Goal: Task Accomplishment & Management: Manage account settings

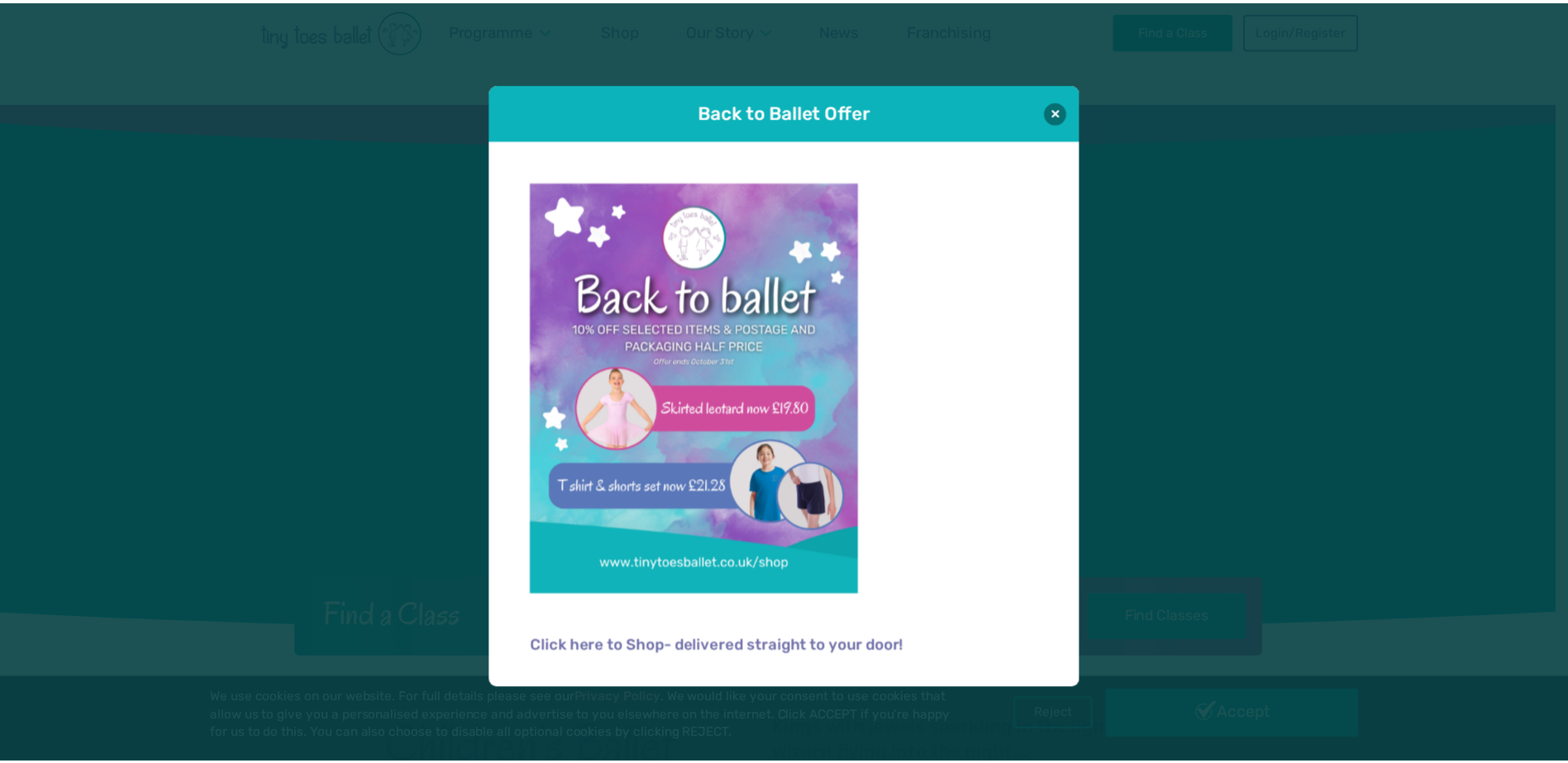
scroll to position [330, 0]
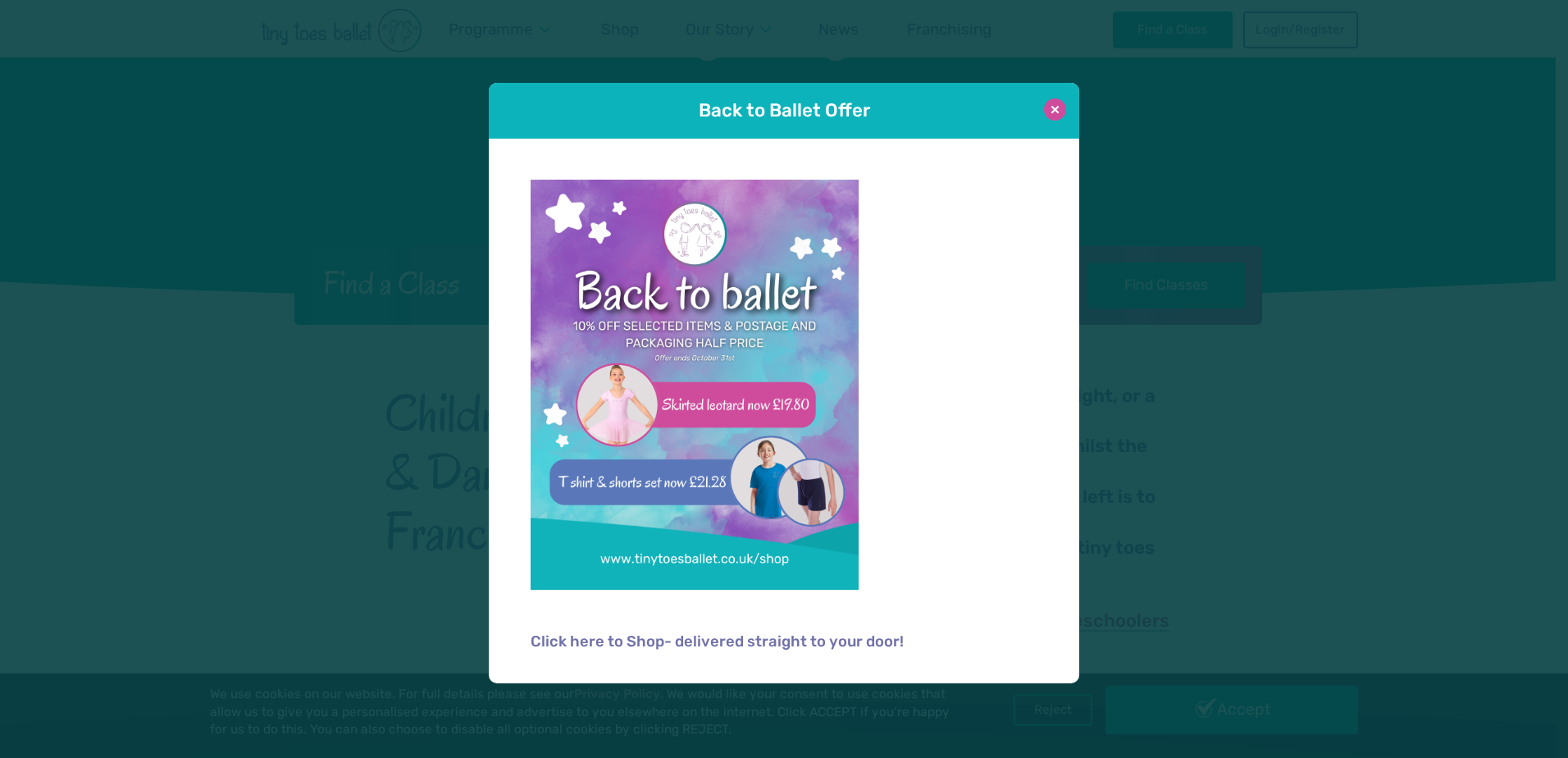
click at [1047, 109] on button at bounding box center [1055, 109] width 22 height 22
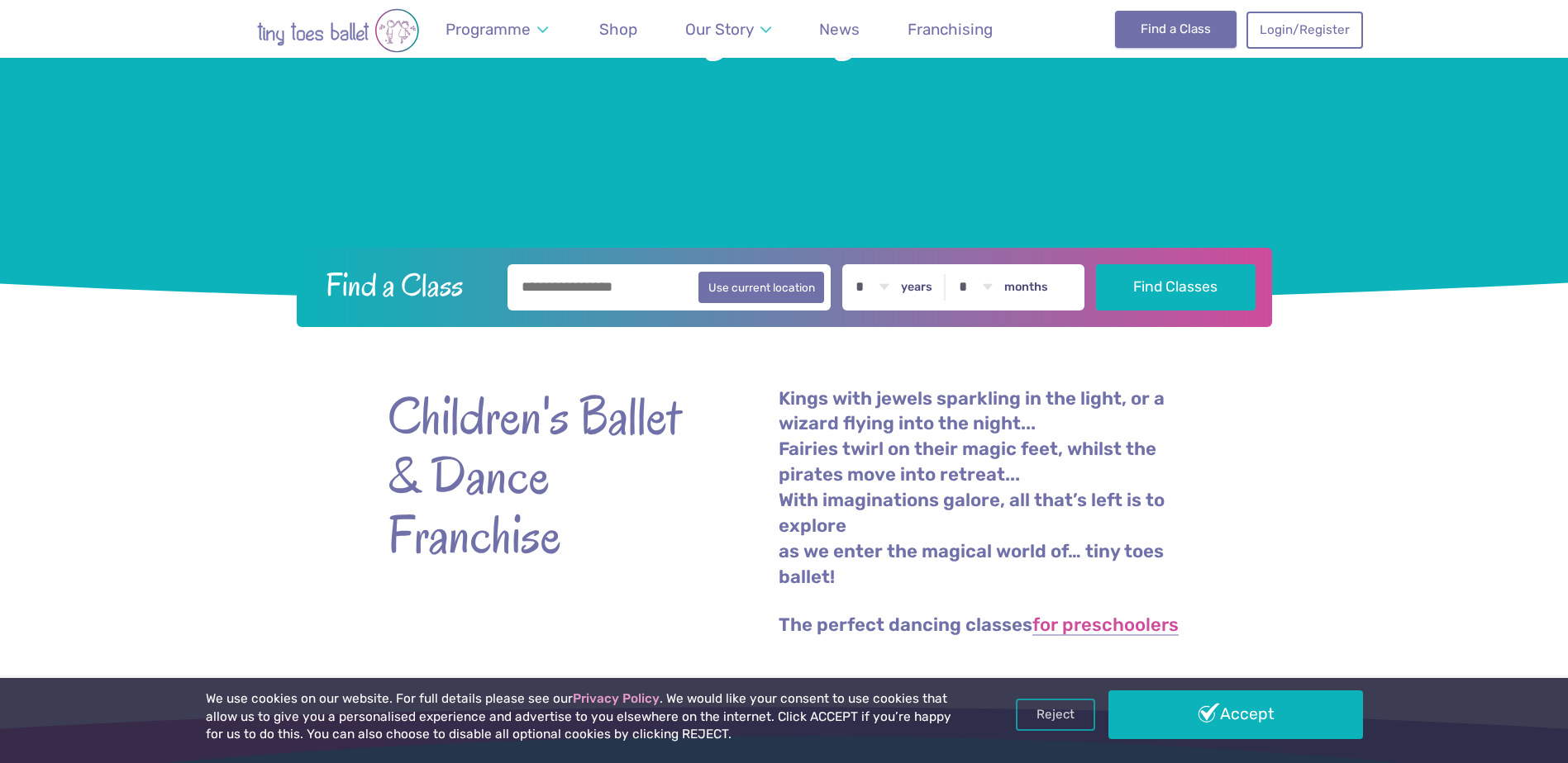
click at [1171, 33] on link "Find a Class" at bounding box center [1176, 29] width 121 height 36
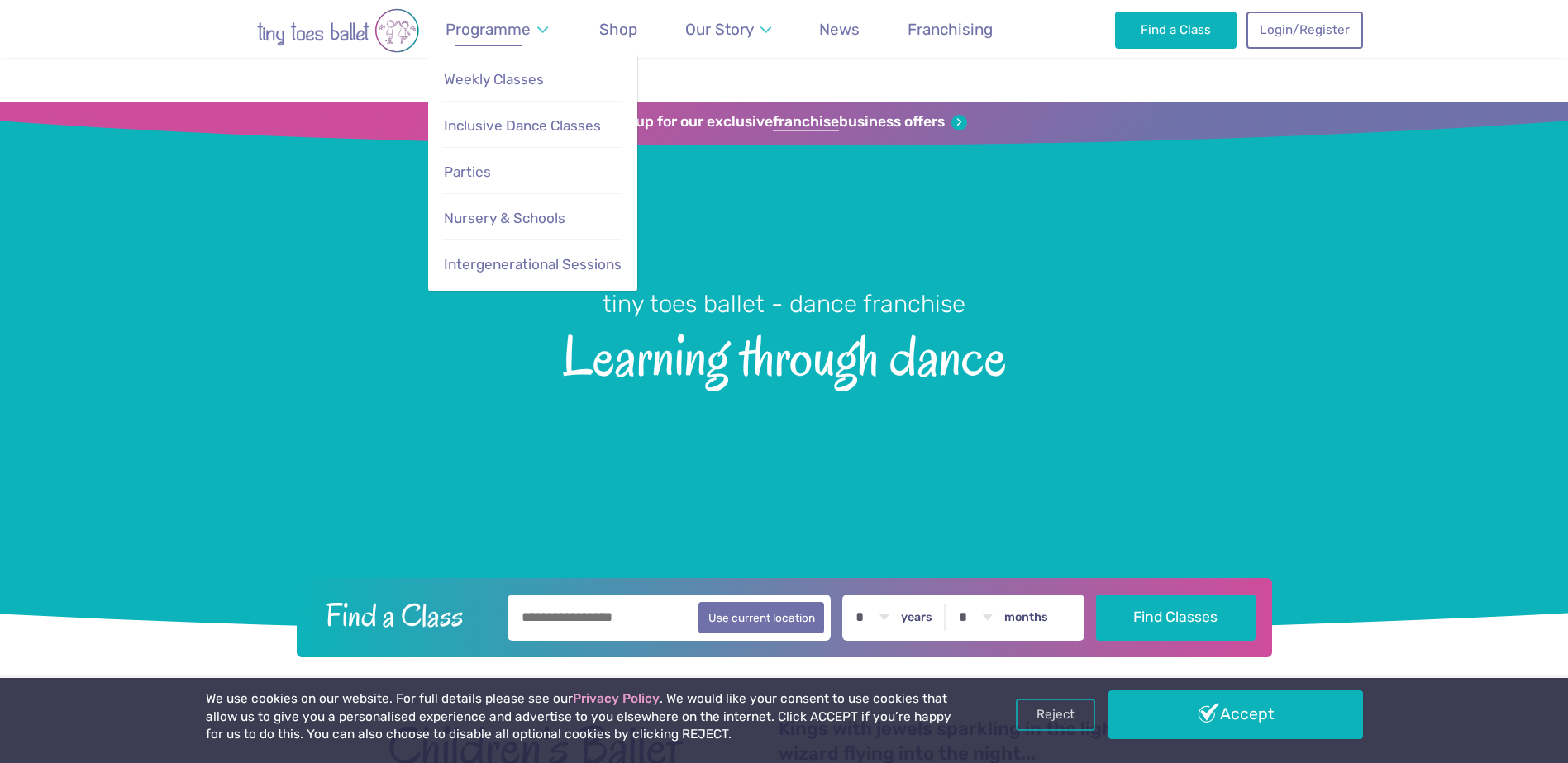
scroll to position [332, 0]
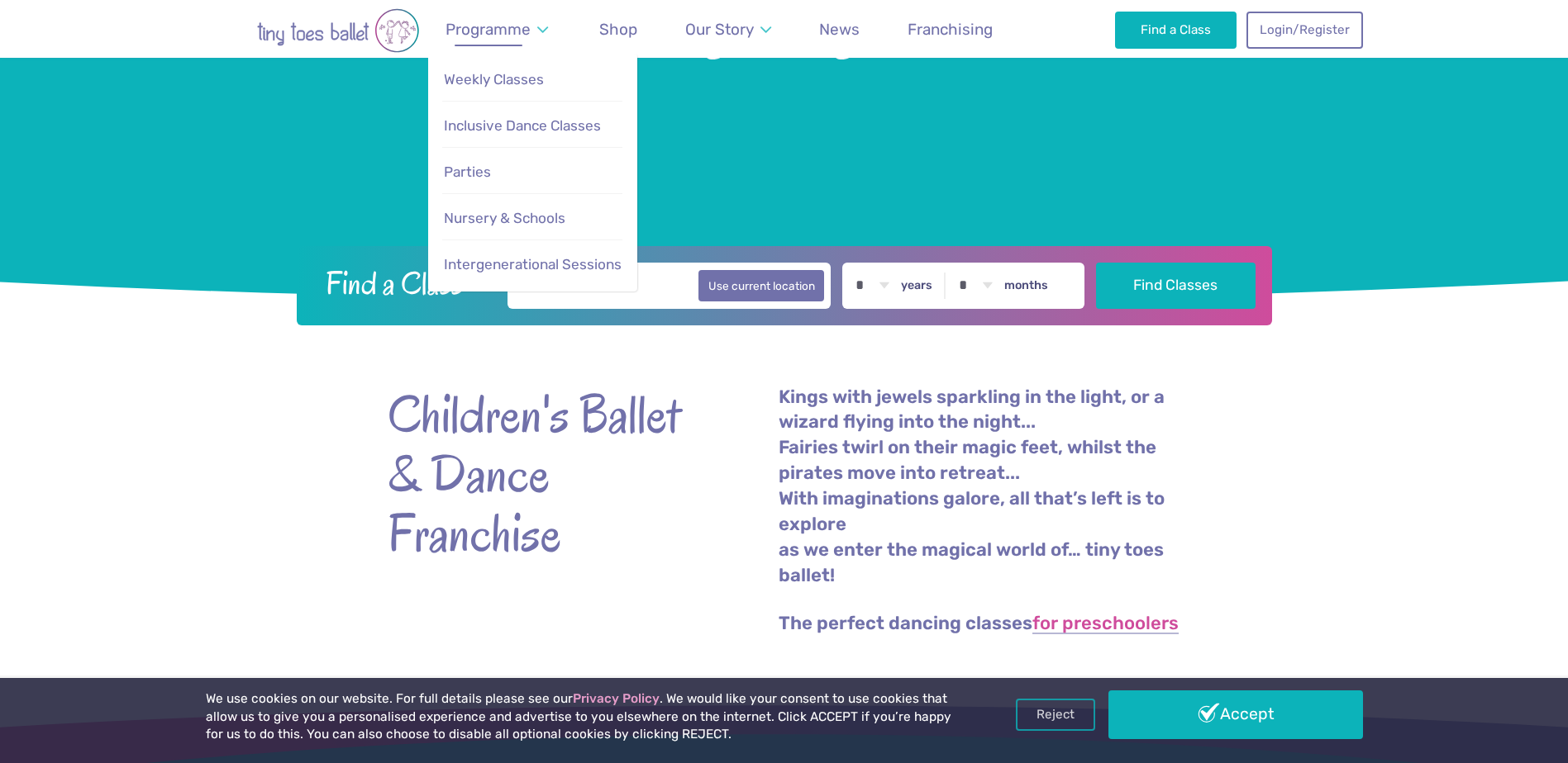
click at [534, 32] on link "Programme" at bounding box center [497, 30] width 119 height 39
click at [492, 81] on span "Weekly Classes" at bounding box center [494, 79] width 100 height 17
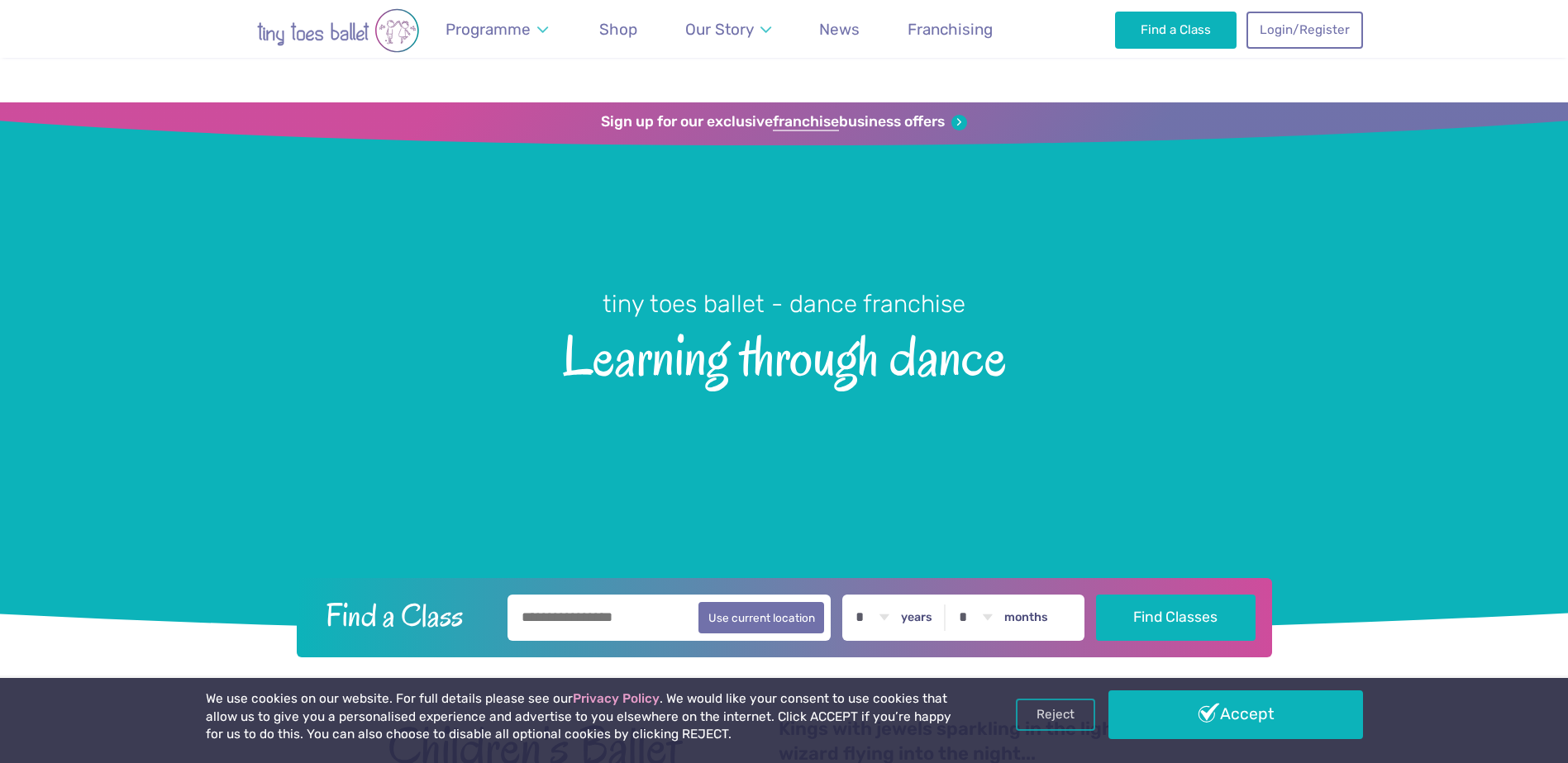
scroll to position [332, 0]
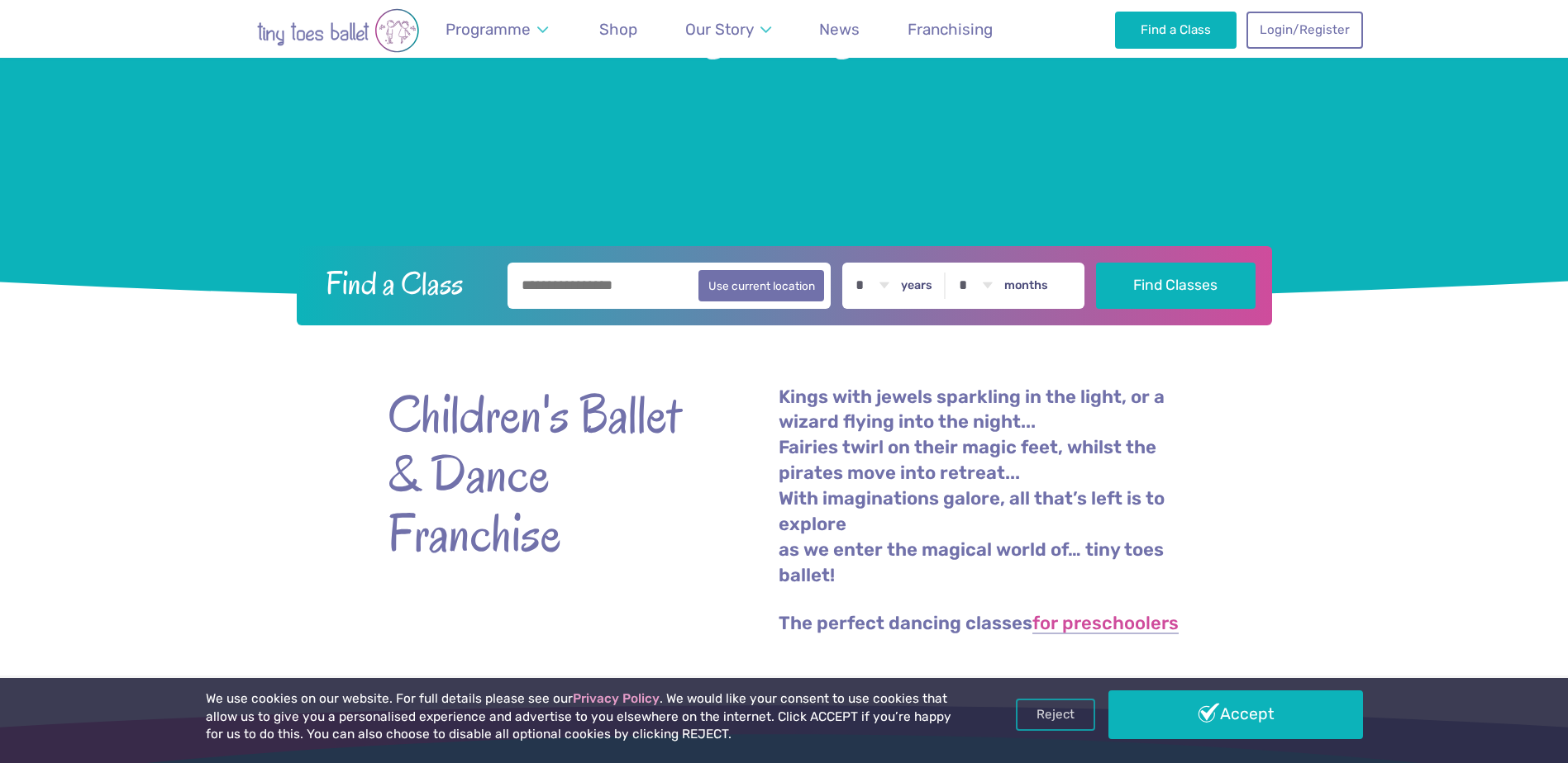
click at [590, 285] on input "text" at bounding box center [669, 286] width 324 height 47
click at [745, 278] on button "Use current location" at bounding box center [762, 285] width 127 height 32
type input "**********"
click at [612, 284] on input "**********" at bounding box center [669, 286] width 324 height 47
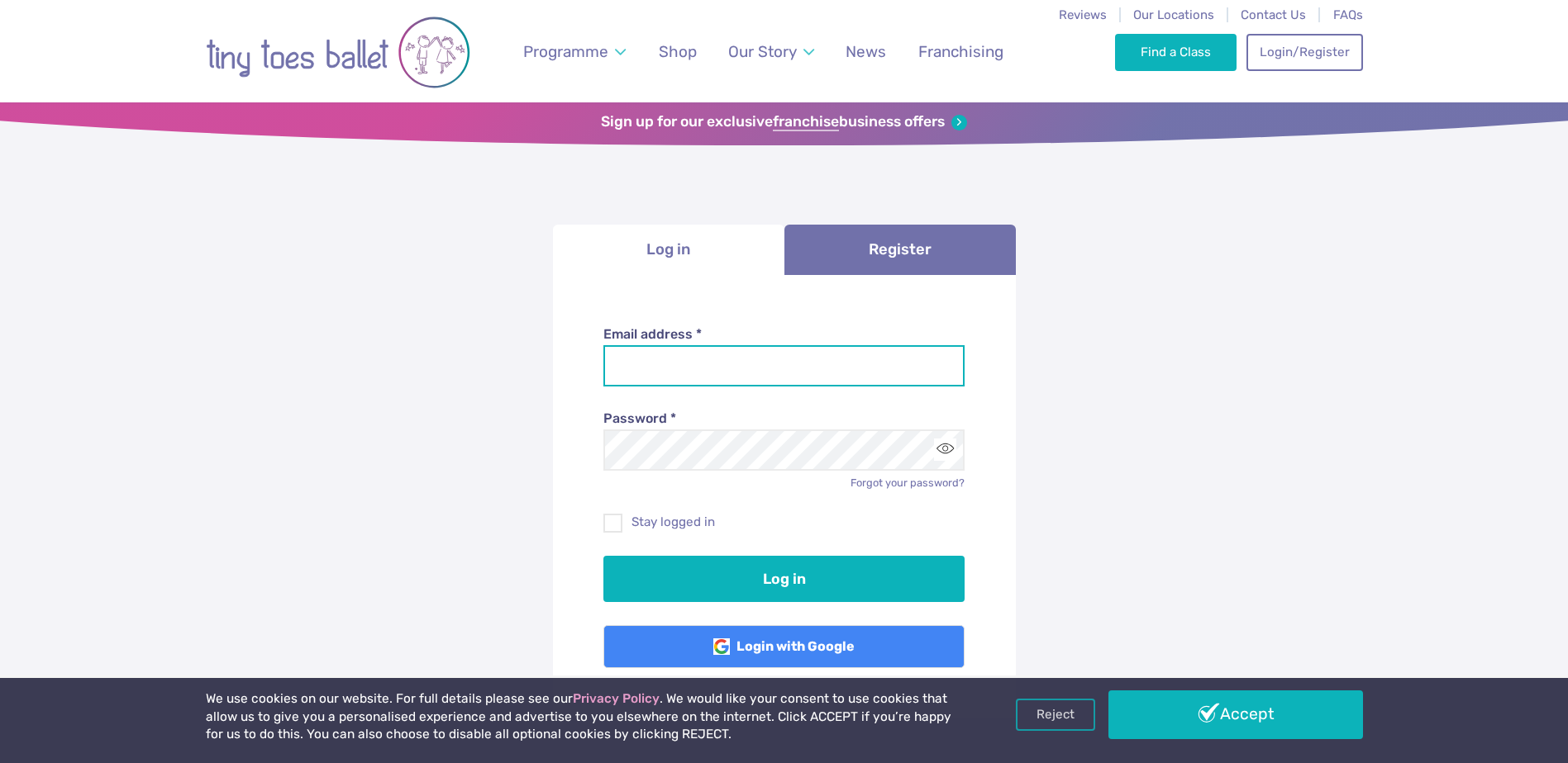
click at [708, 374] on input "Email address *" at bounding box center [784, 366] width 361 height 41
type input "**********"
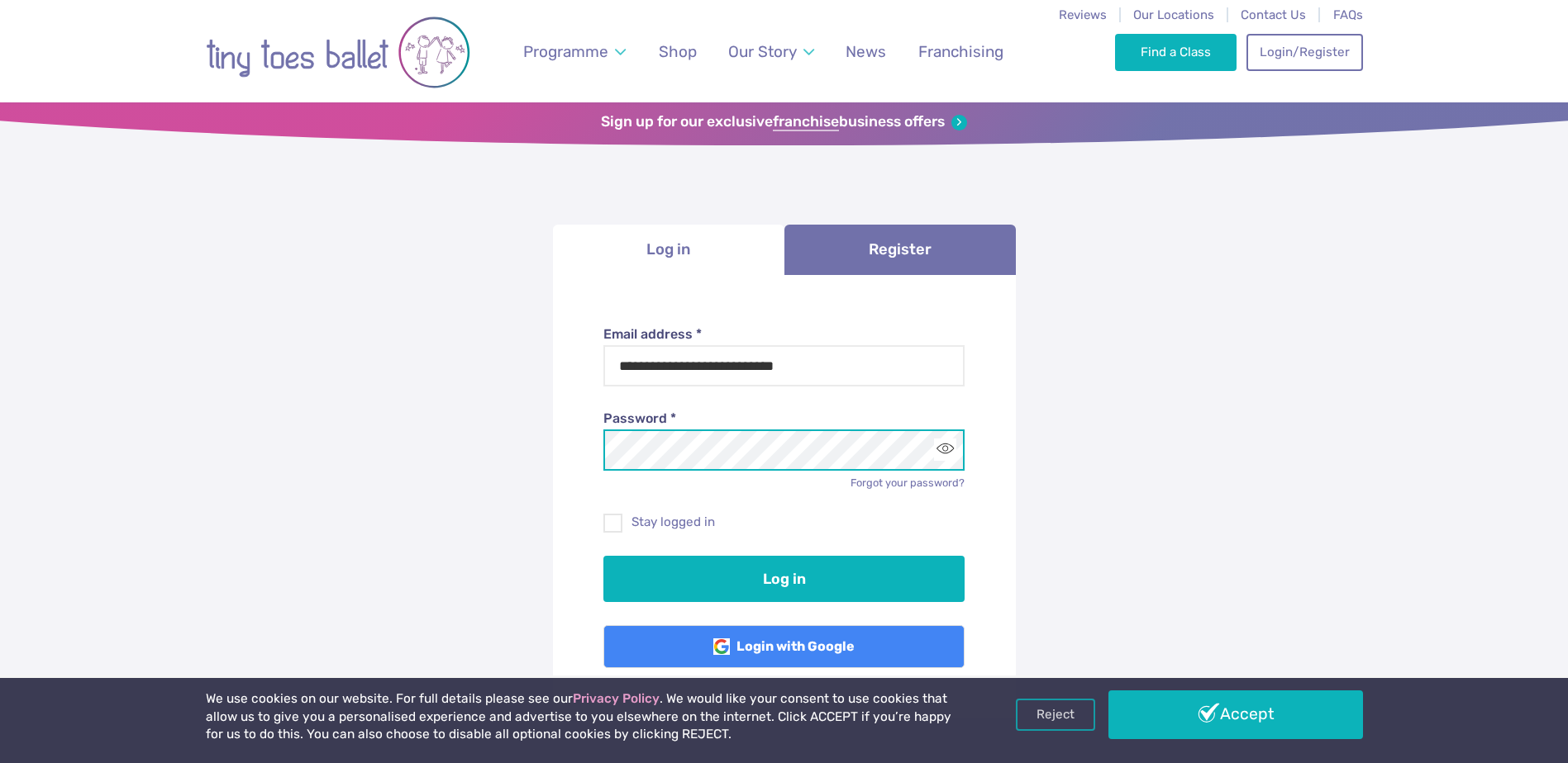
click at [604, 556] on button "Log in" at bounding box center [784, 579] width 361 height 47
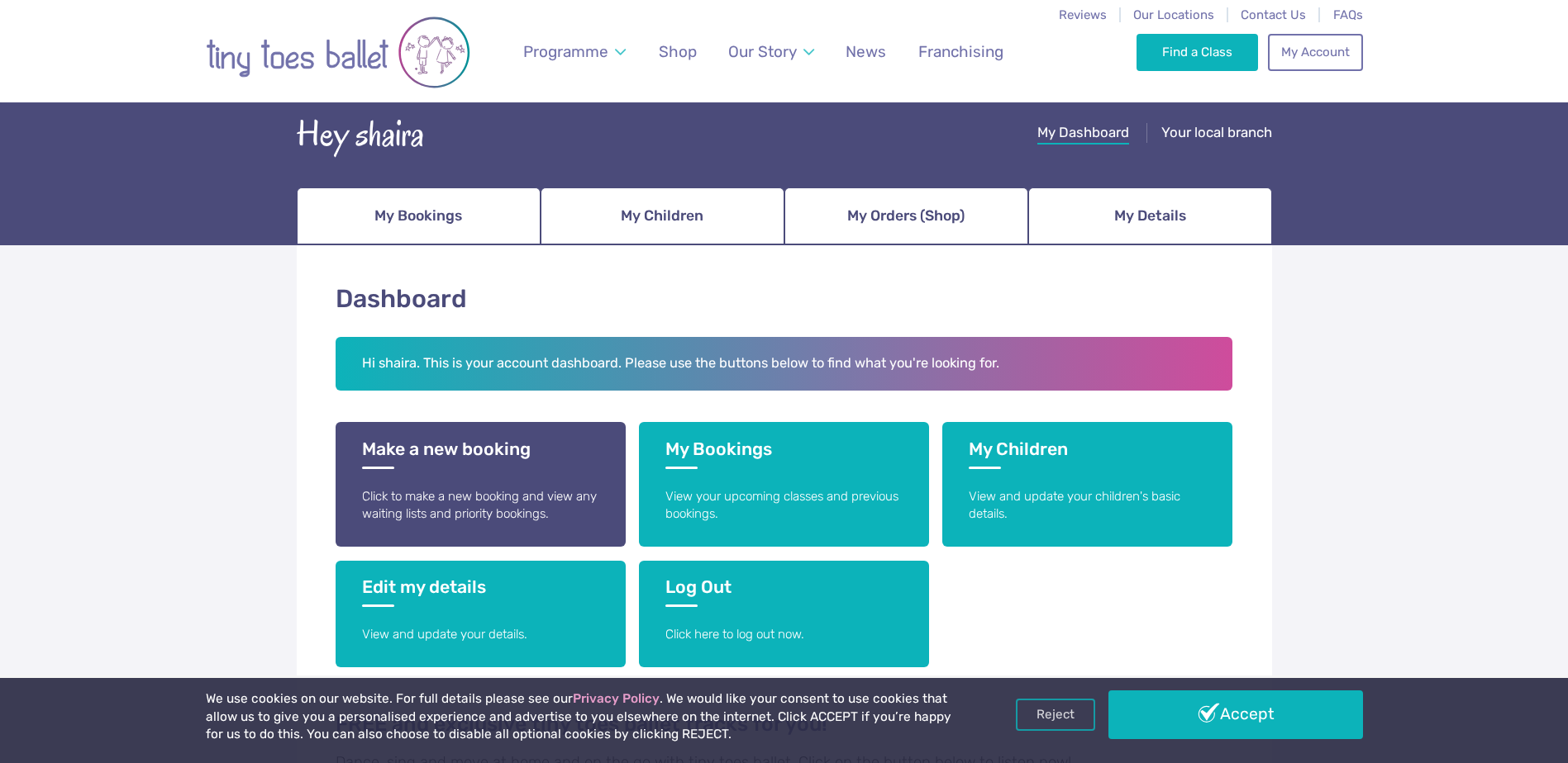
scroll to position [165, 0]
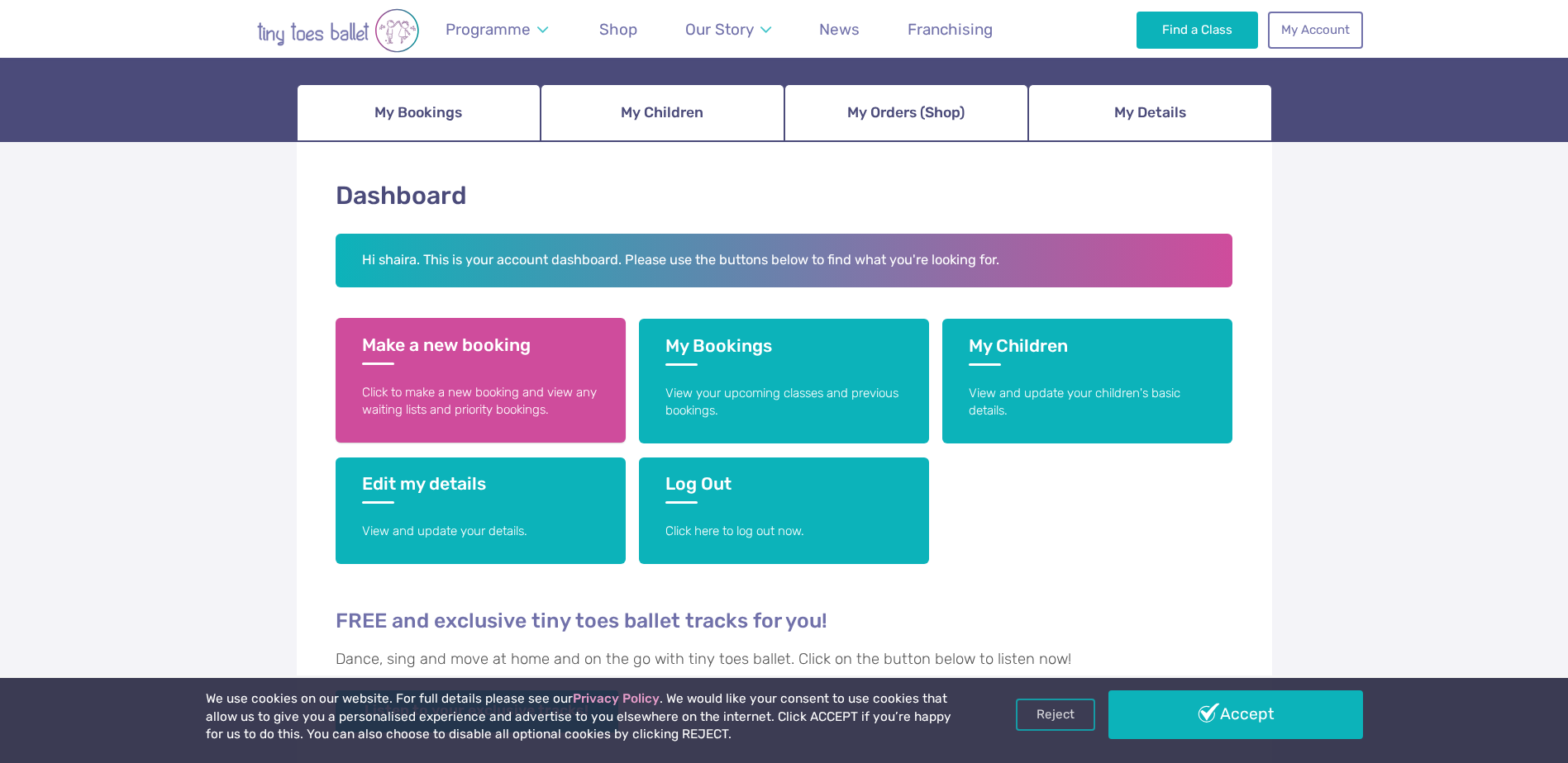
click at [406, 354] on h3 "Make a new booking" at bounding box center [481, 350] width 237 height 31
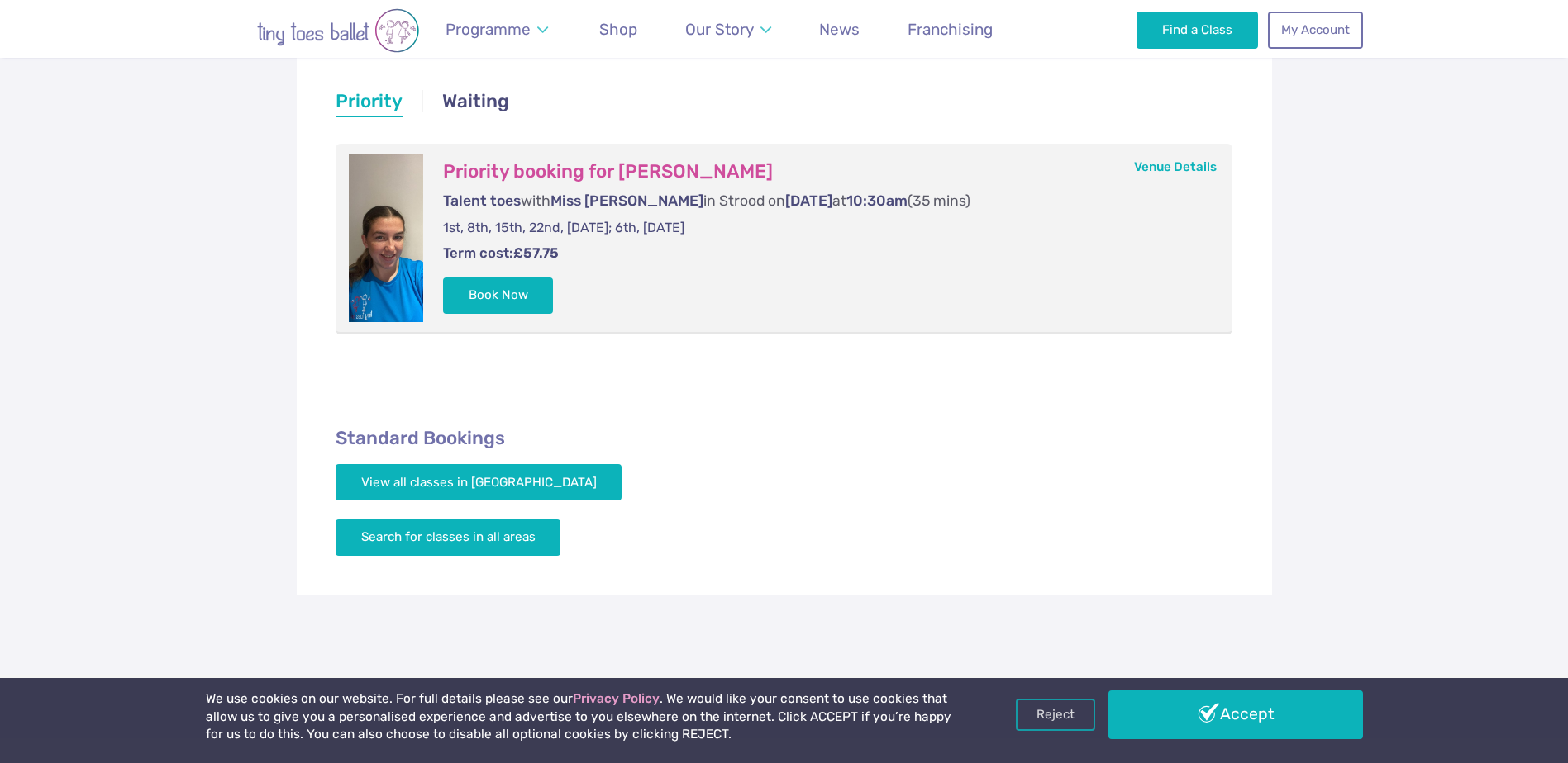
scroll to position [165, 0]
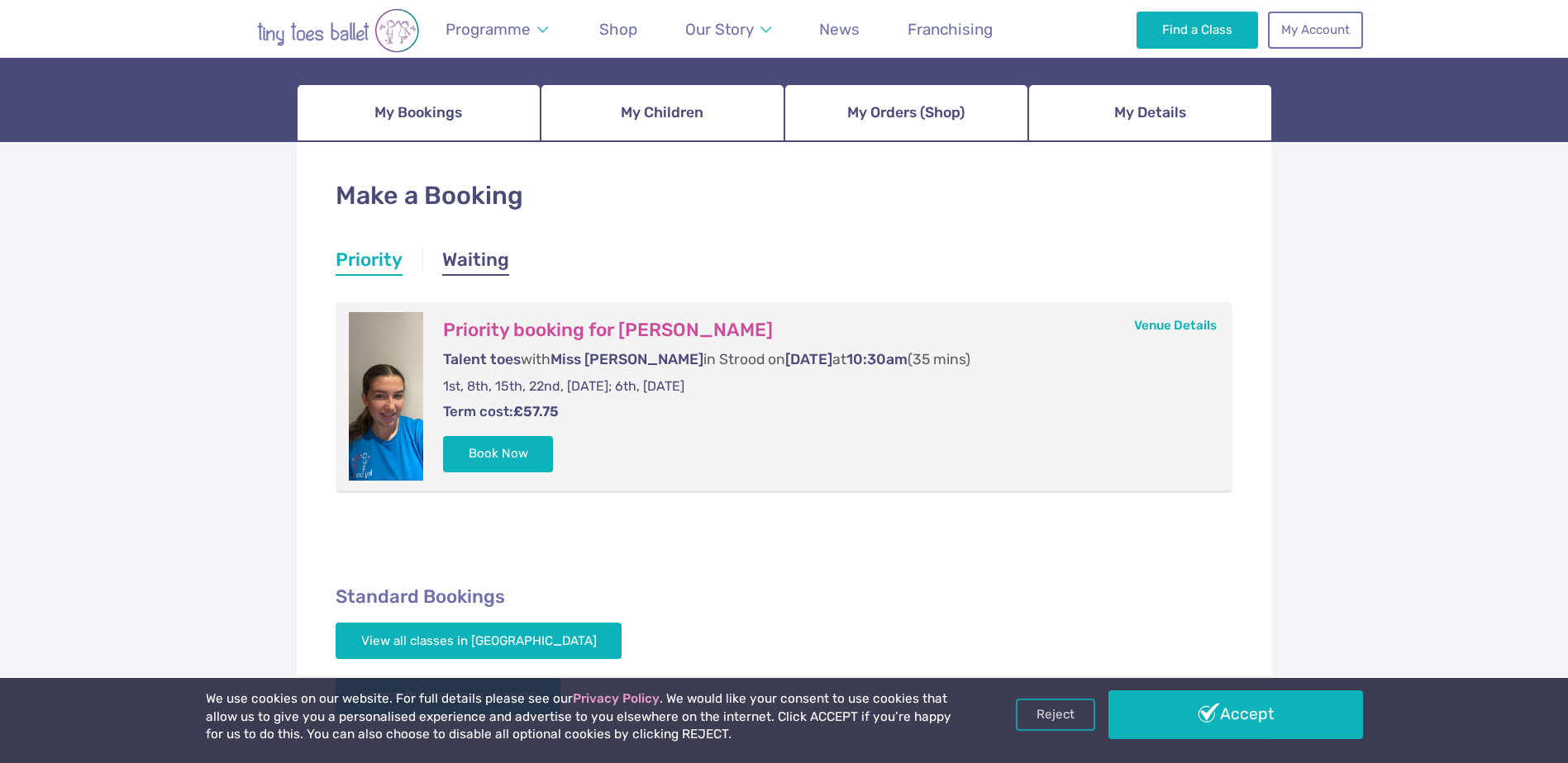
click at [454, 260] on link "Waiting" at bounding box center [476, 262] width 67 height 30
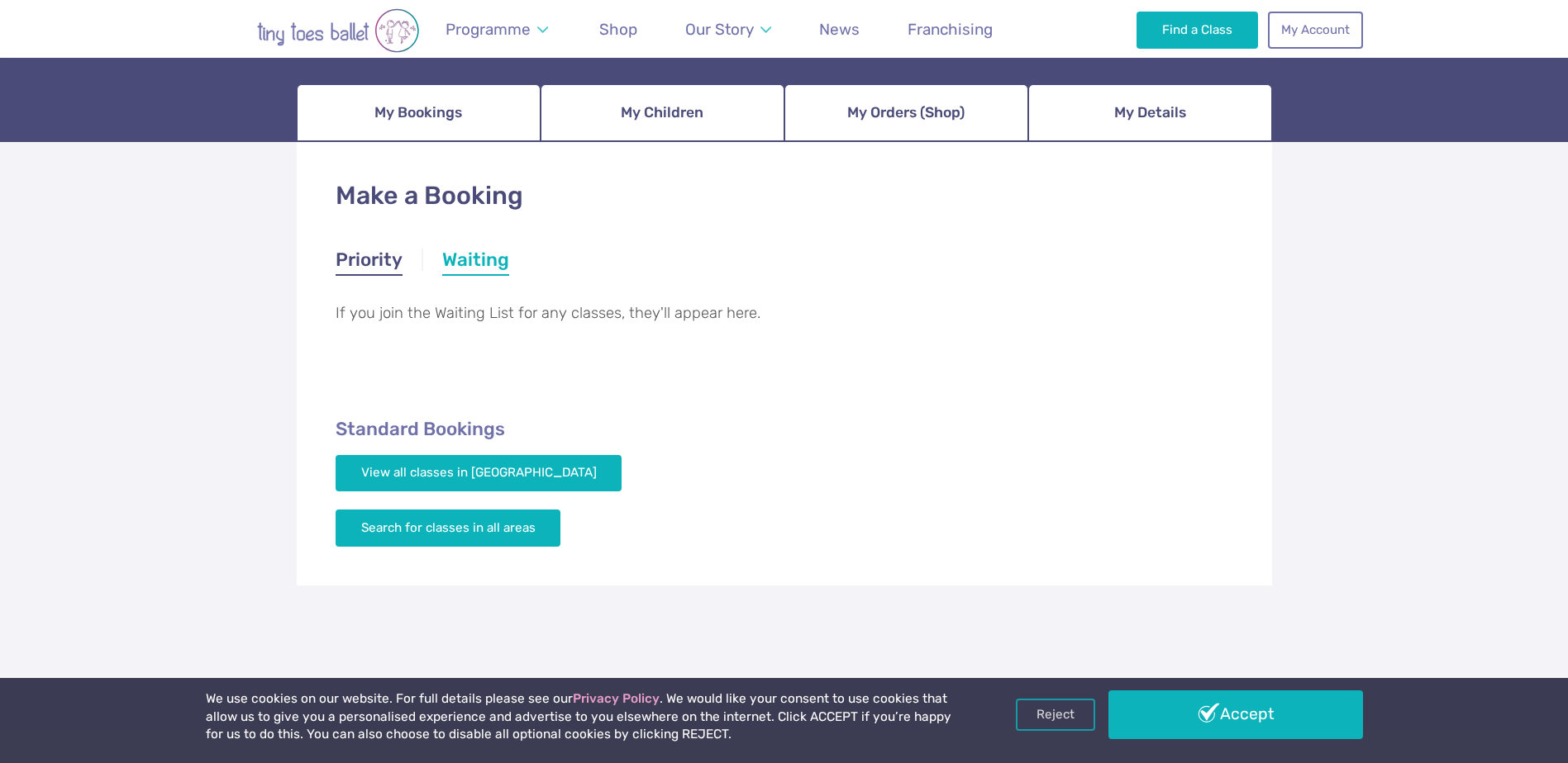
click at [378, 251] on link "Priority" at bounding box center [370, 262] width 67 height 30
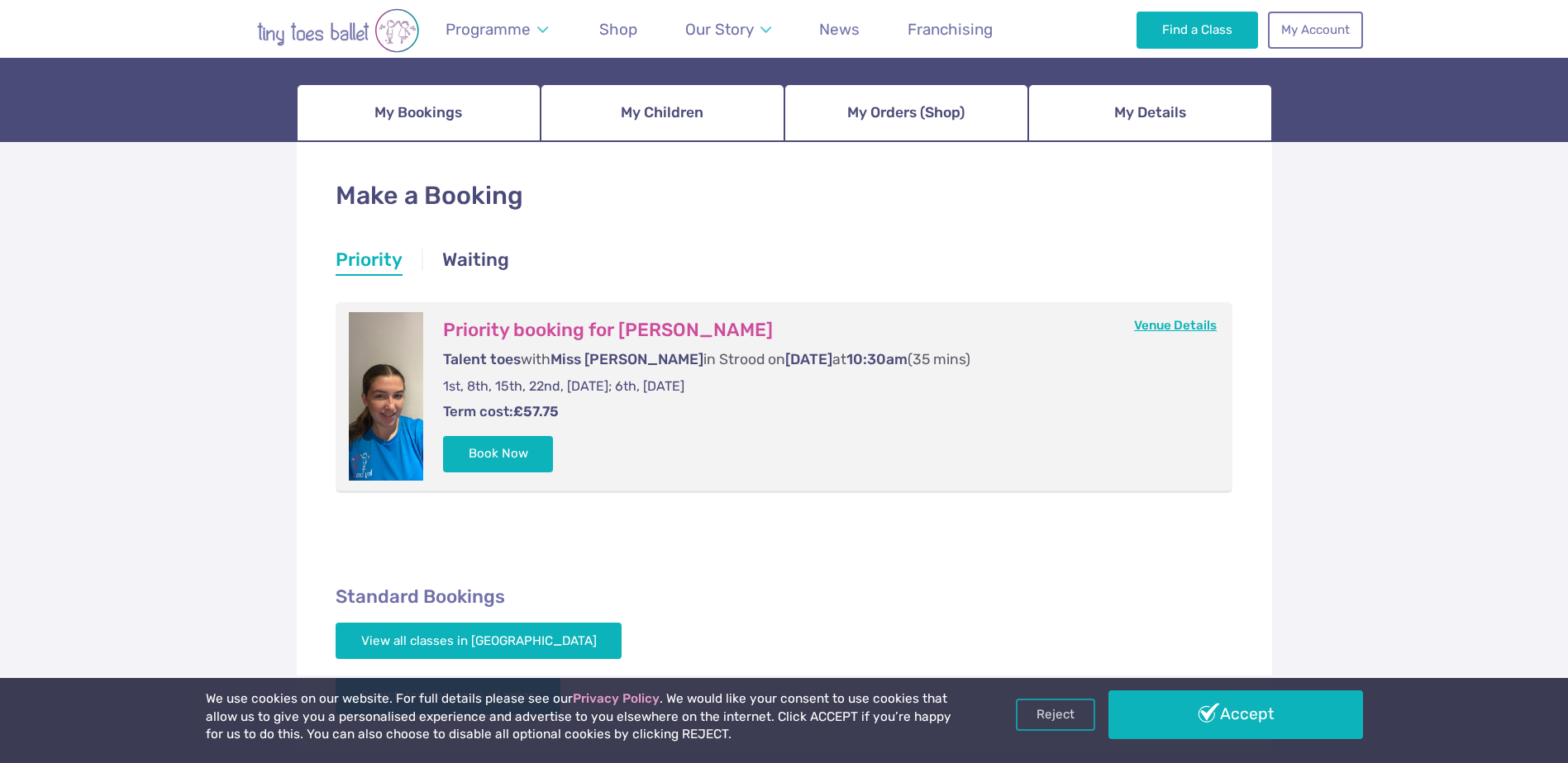
click at [1172, 329] on link "Venue Details" at bounding box center [1175, 326] width 83 height 15
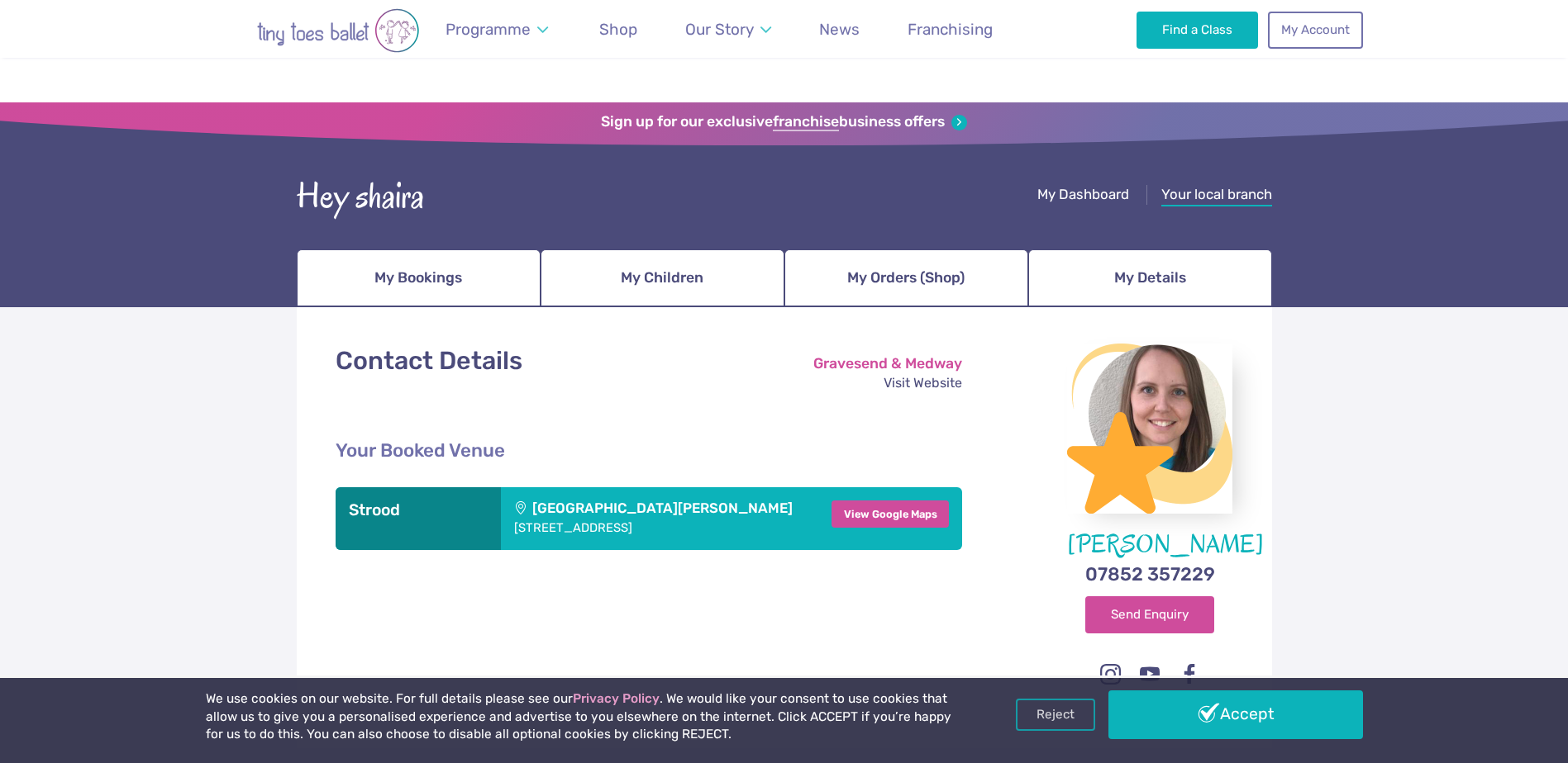
scroll to position [405, 0]
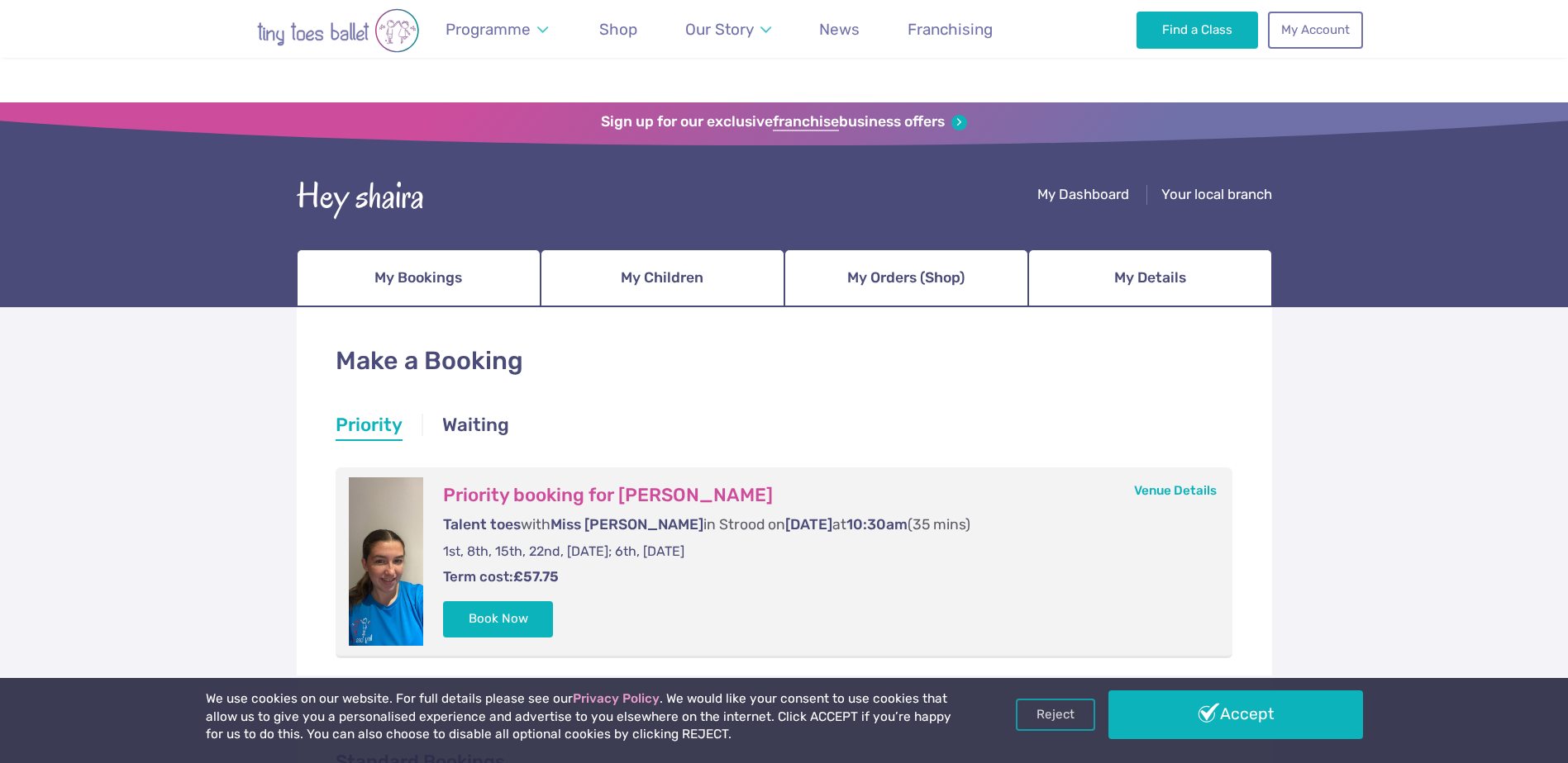
scroll to position [165, 0]
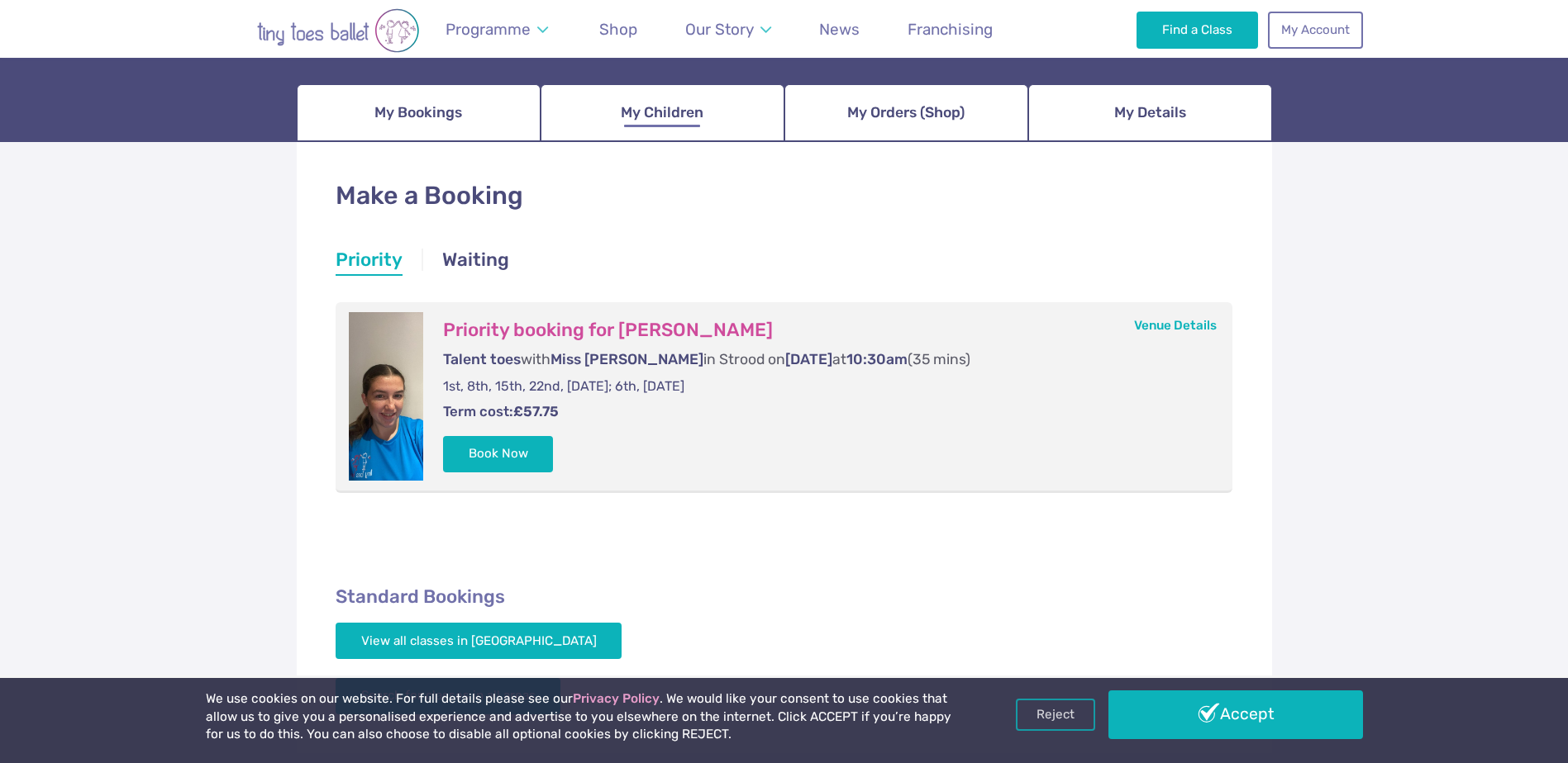
click at [598, 128] on link "My Children" at bounding box center [662, 113] width 244 height 58
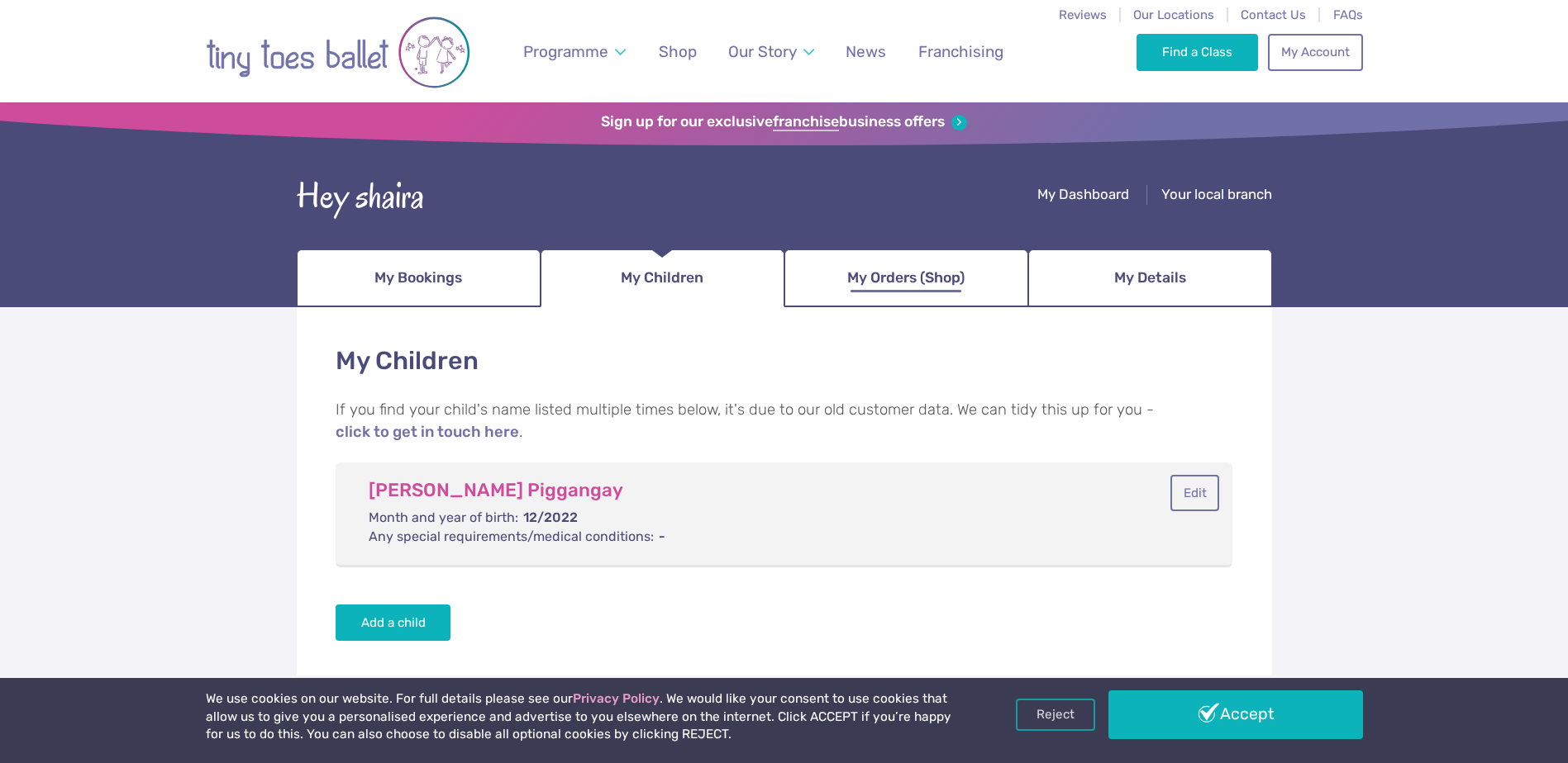
click at [856, 271] on span "My Orders (Shop)" at bounding box center [906, 278] width 118 height 29
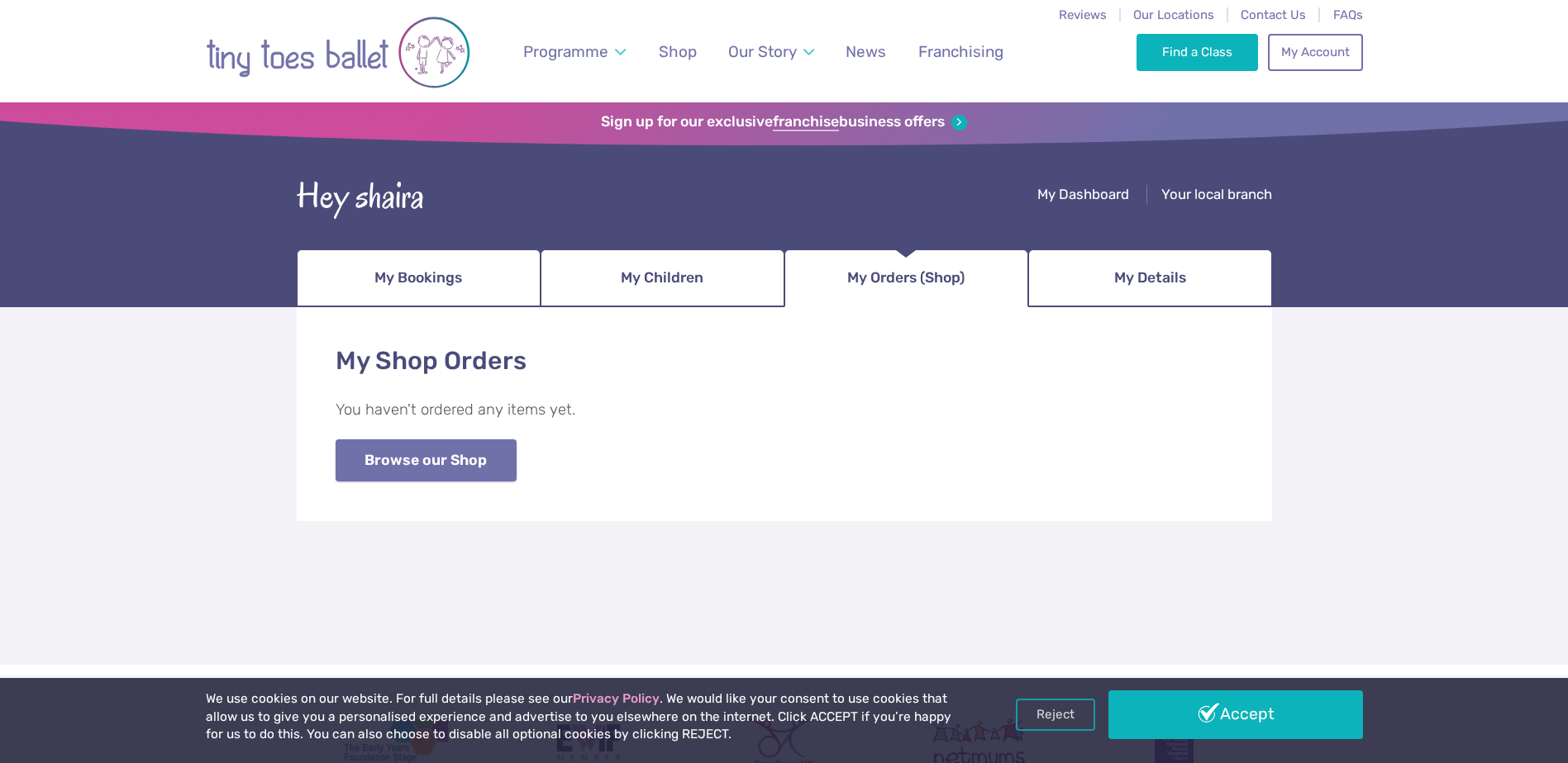
click at [468, 458] on link "Browse our Shop" at bounding box center [427, 460] width 181 height 42
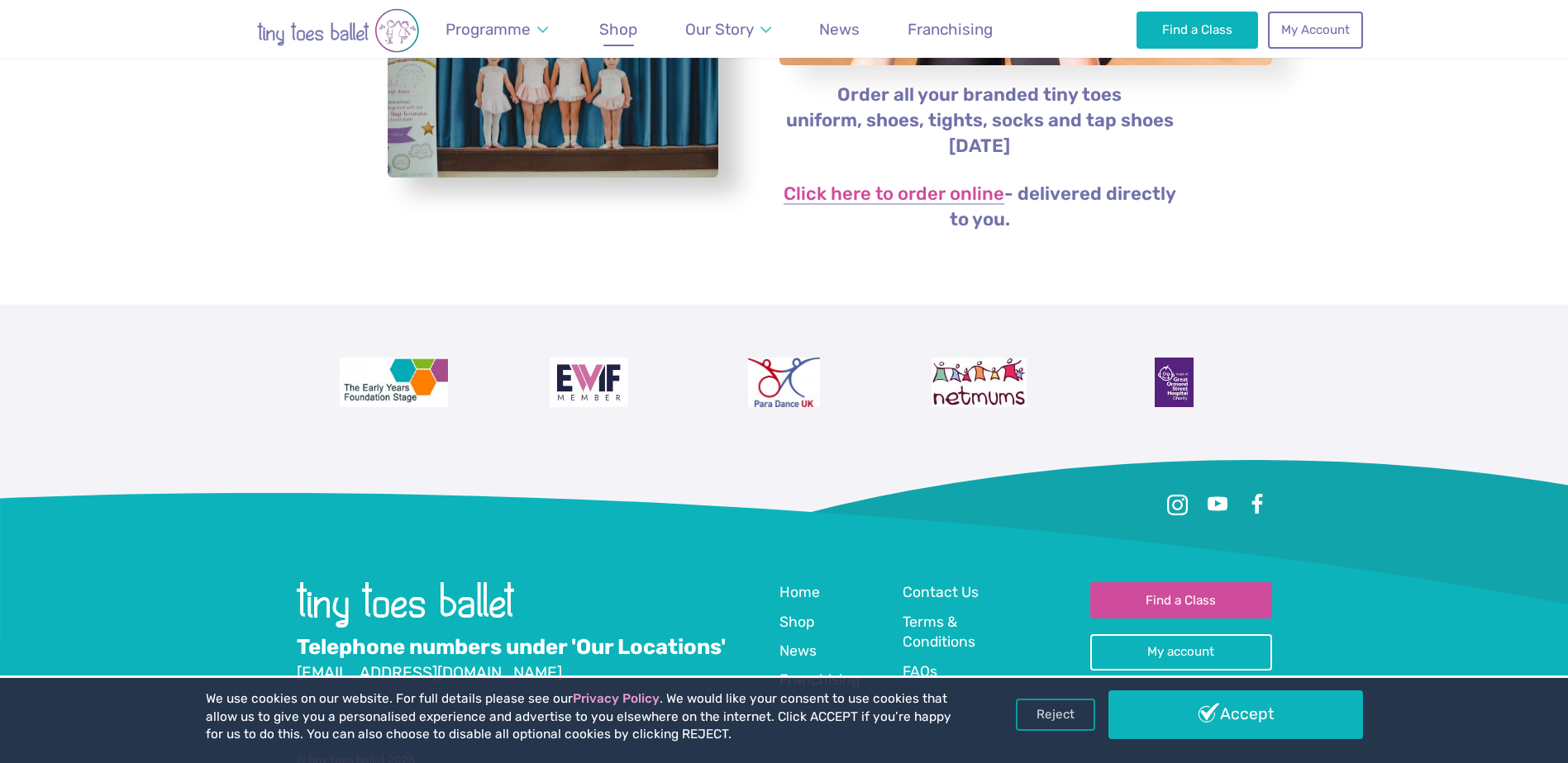
scroll to position [413, 0]
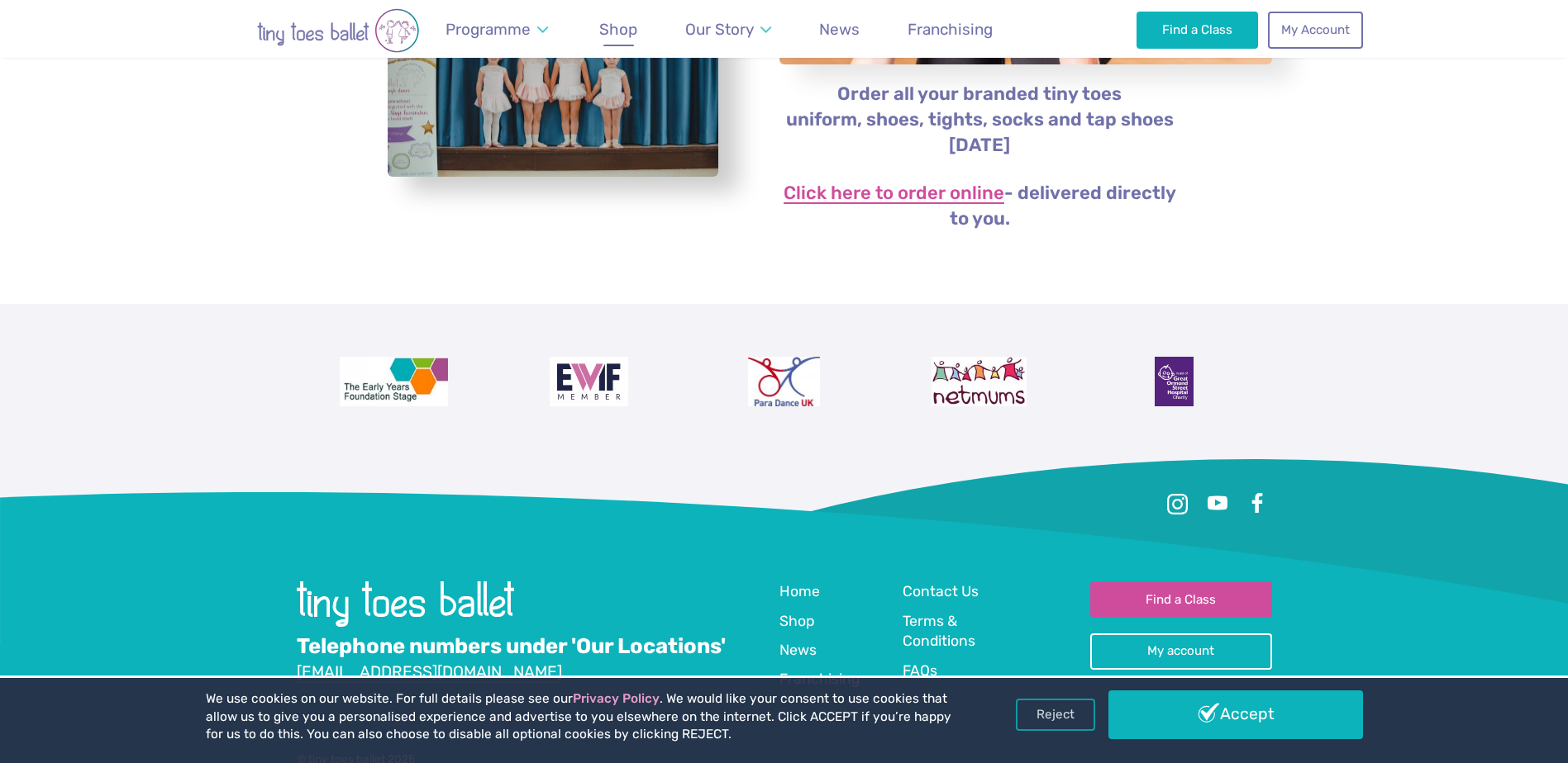
click at [893, 197] on link "Click here to order online" at bounding box center [894, 194] width 220 height 20
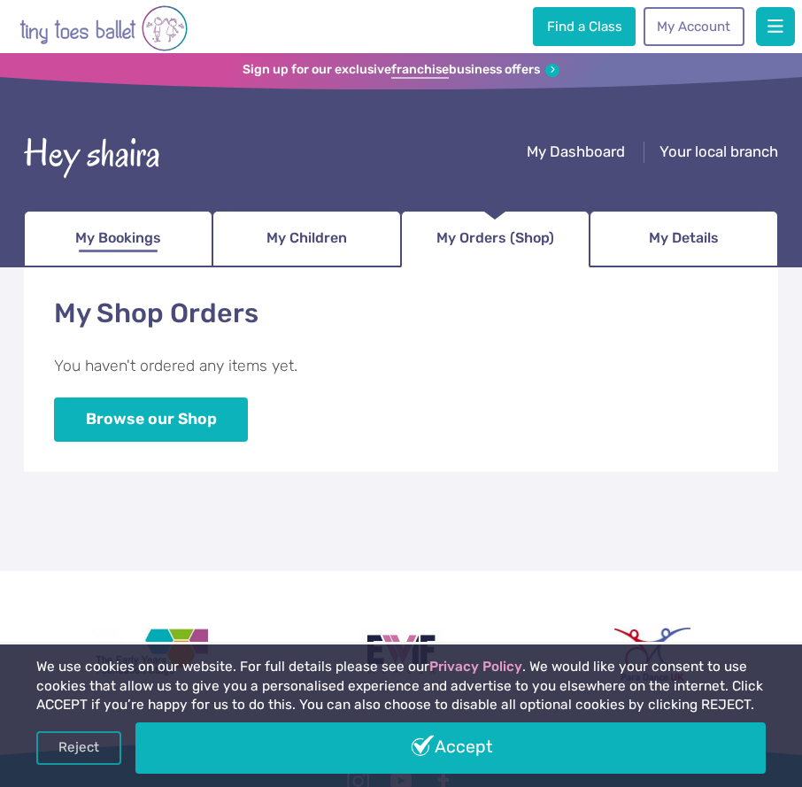
click at [105, 254] on link "My Bookings" at bounding box center [118, 239] width 189 height 57
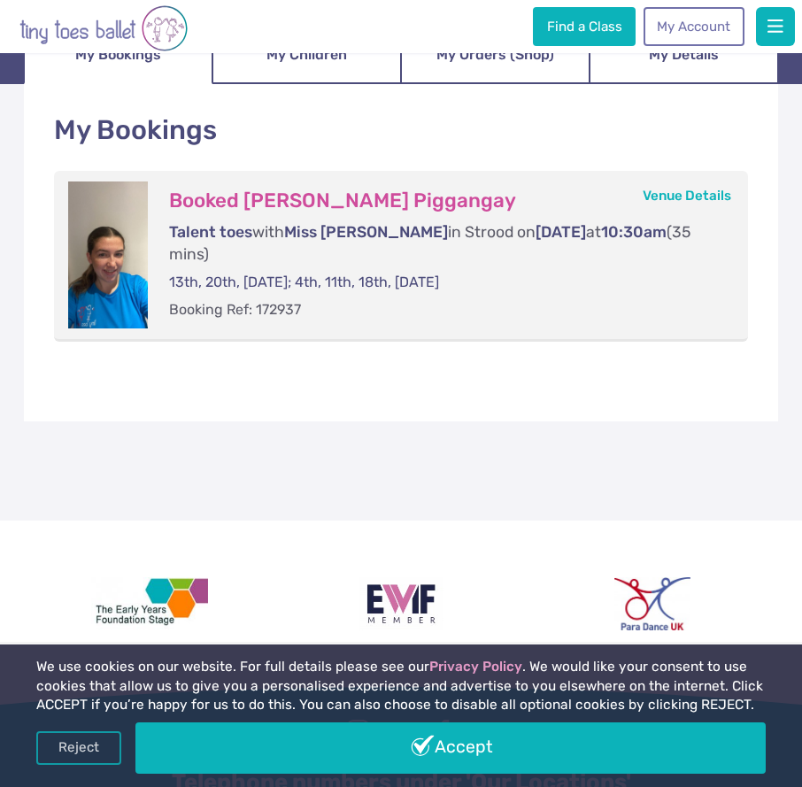
scroll to position [354, 0]
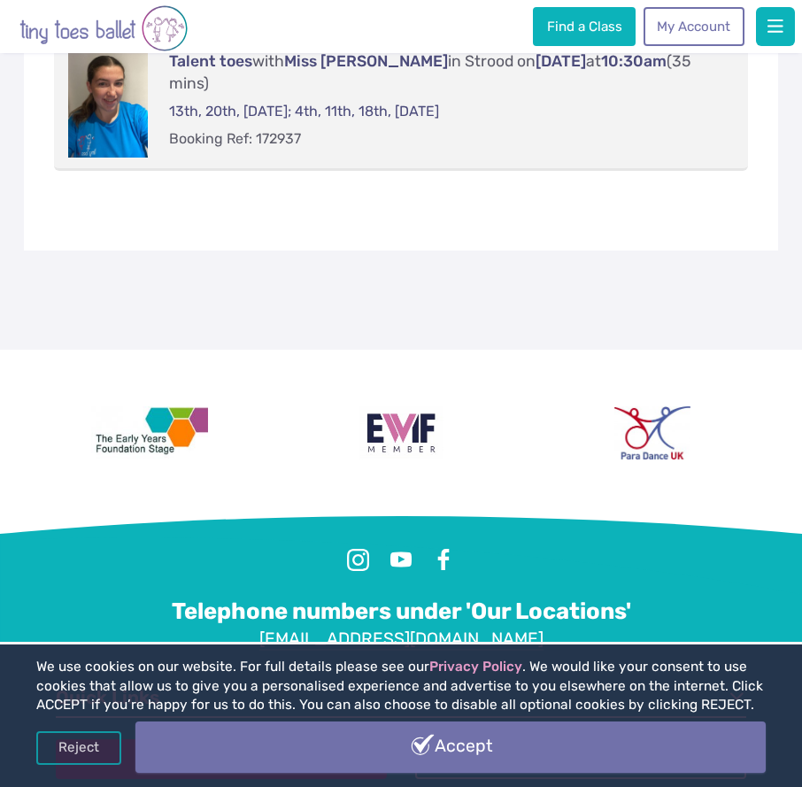
click at [353, 730] on link "Accept" at bounding box center [451, 747] width 630 height 51
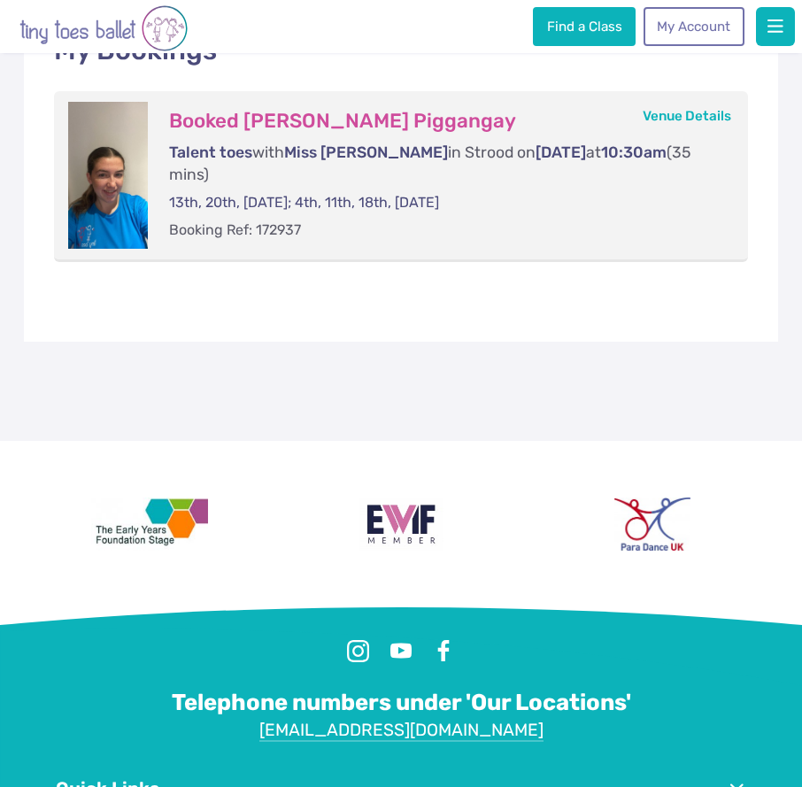
scroll to position [177, 0]
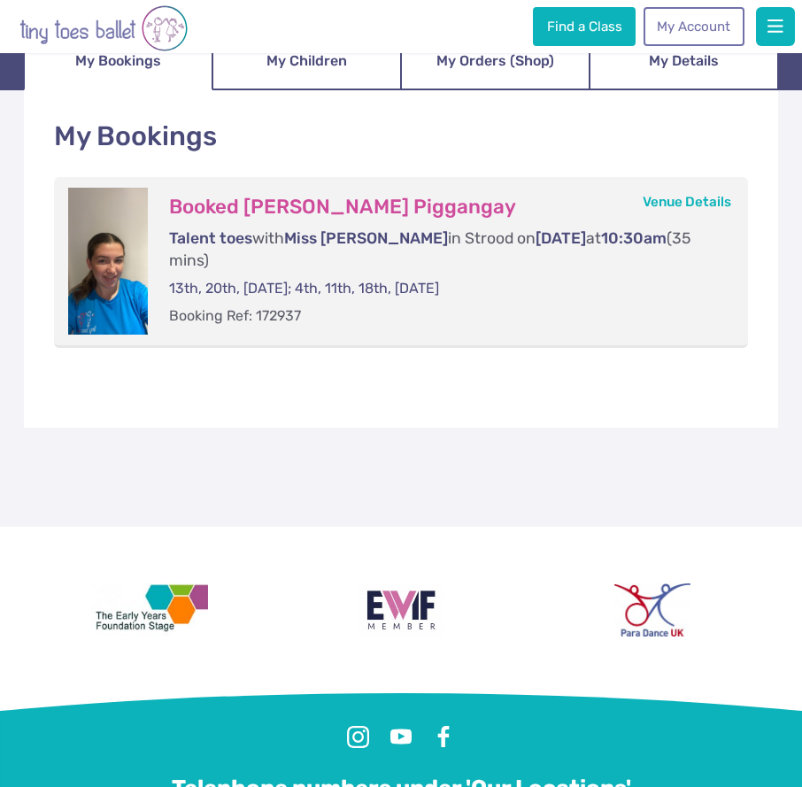
click at [363, 307] on div "Booked Kaia Tayaban Piggangay Talent toes with Miss Freya in Strood on Saturday…" at bounding box center [441, 261] width 586 height 147
click at [121, 283] on div at bounding box center [108, 261] width 80 height 147
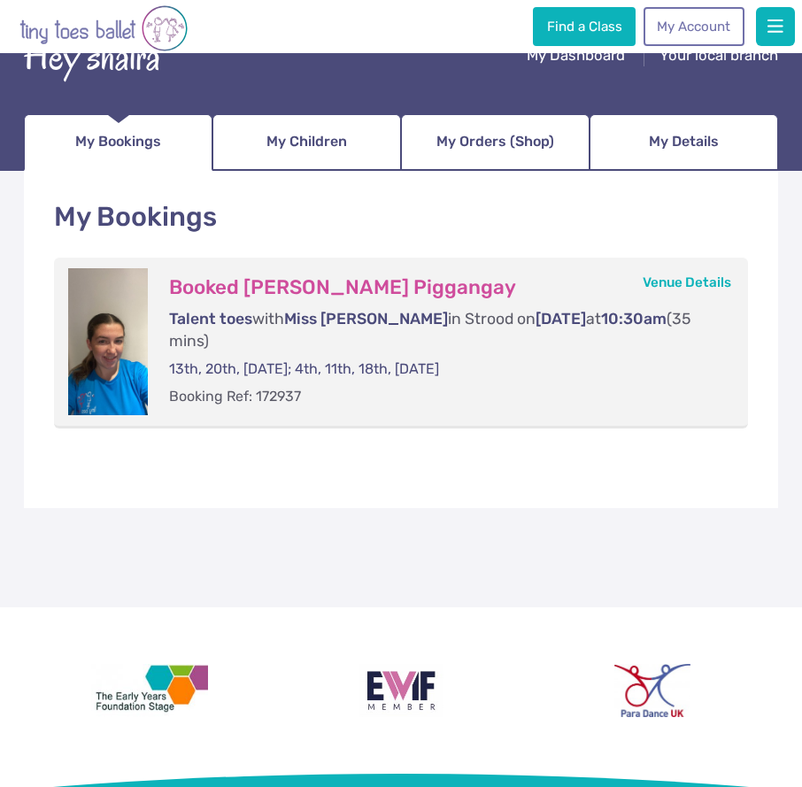
scroll to position [0, 0]
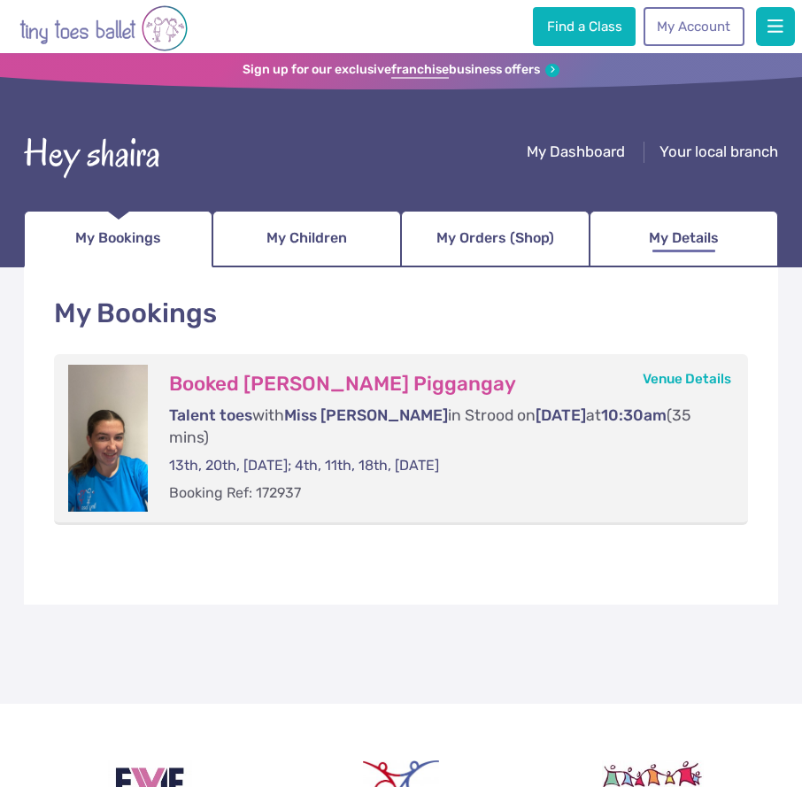
click at [634, 240] on link "My Details" at bounding box center [684, 239] width 189 height 57
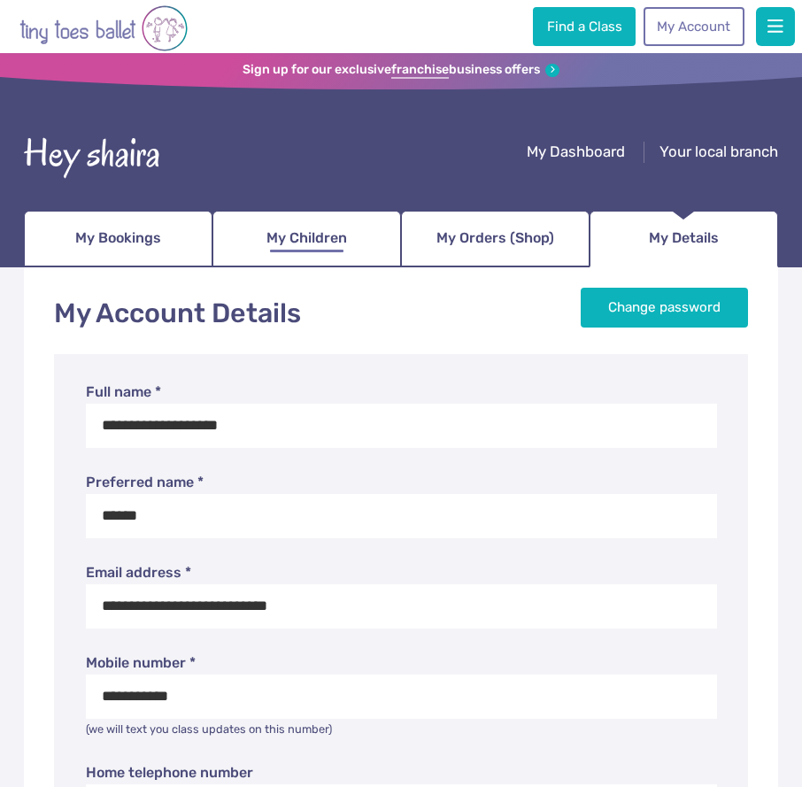
click at [331, 243] on span "My Children" at bounding box center [307, 238] width 81 height 28
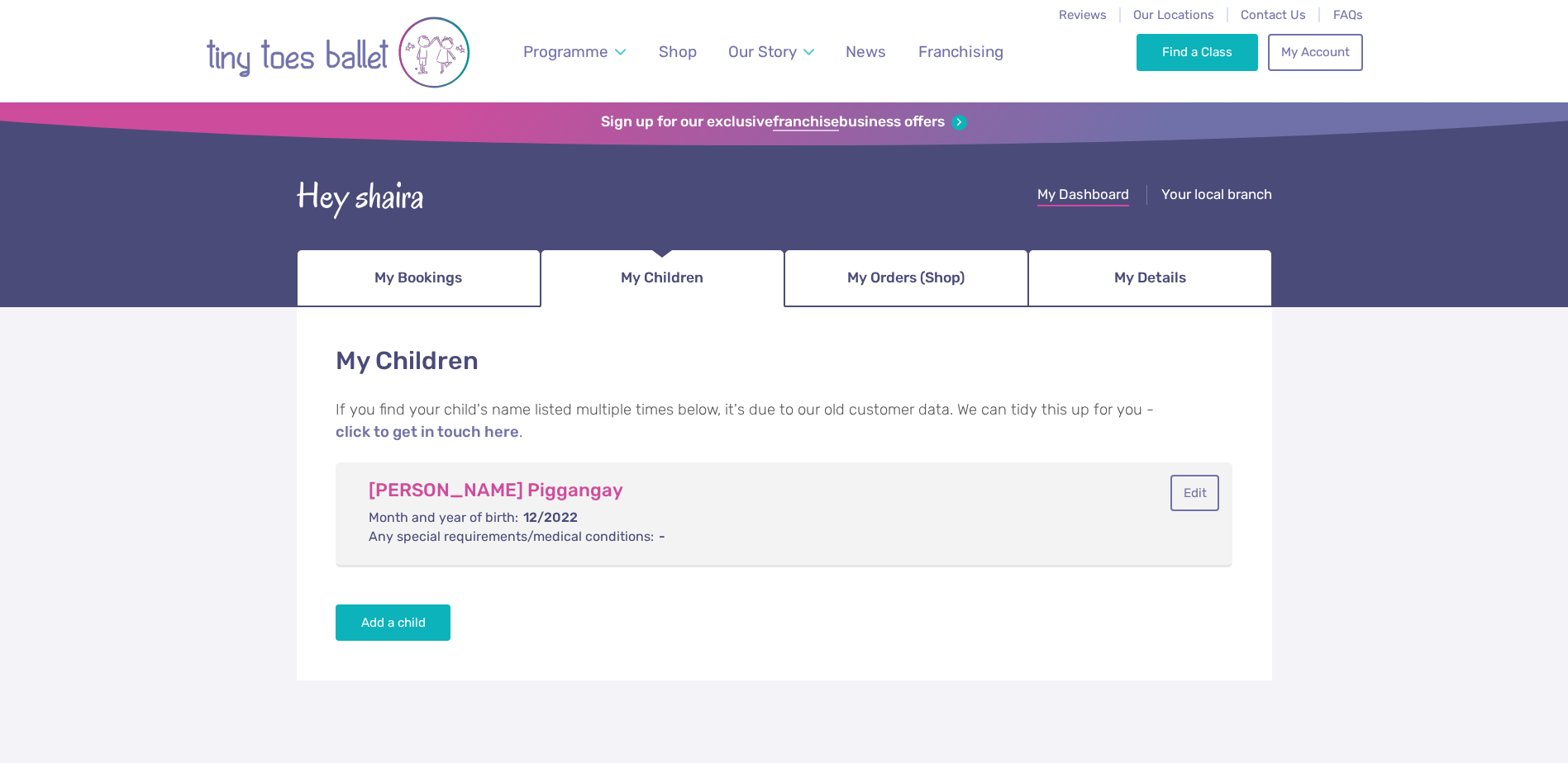
click at [749, 195] on span "My Dashboard" at bounding box center [1084, 194] width 91 height 17
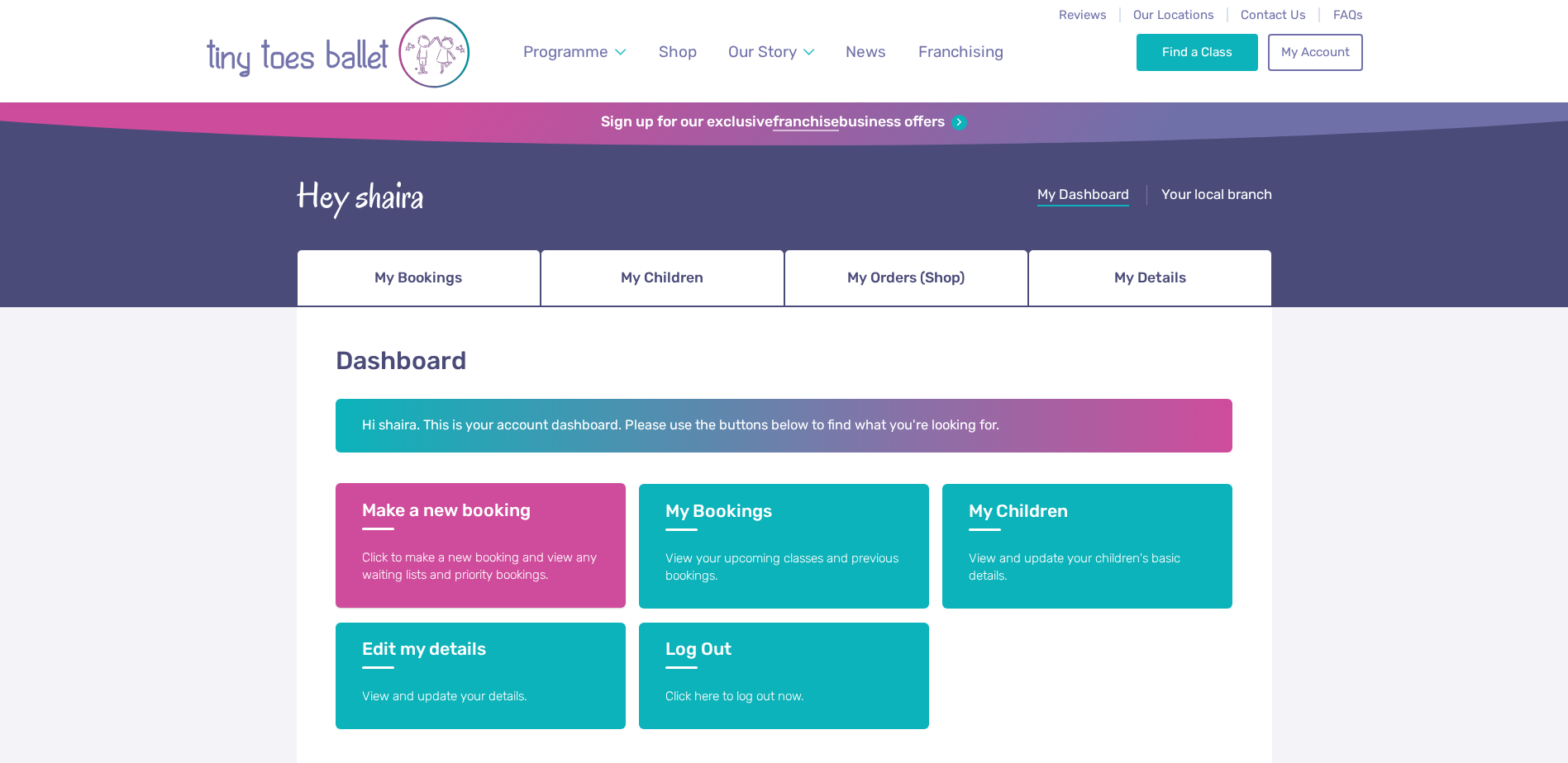
click at [512, 541] on link "Make a new booking Click to make a new booking and view any waiting lists and p…" at bounding box center [481, 546] width 290 height 125
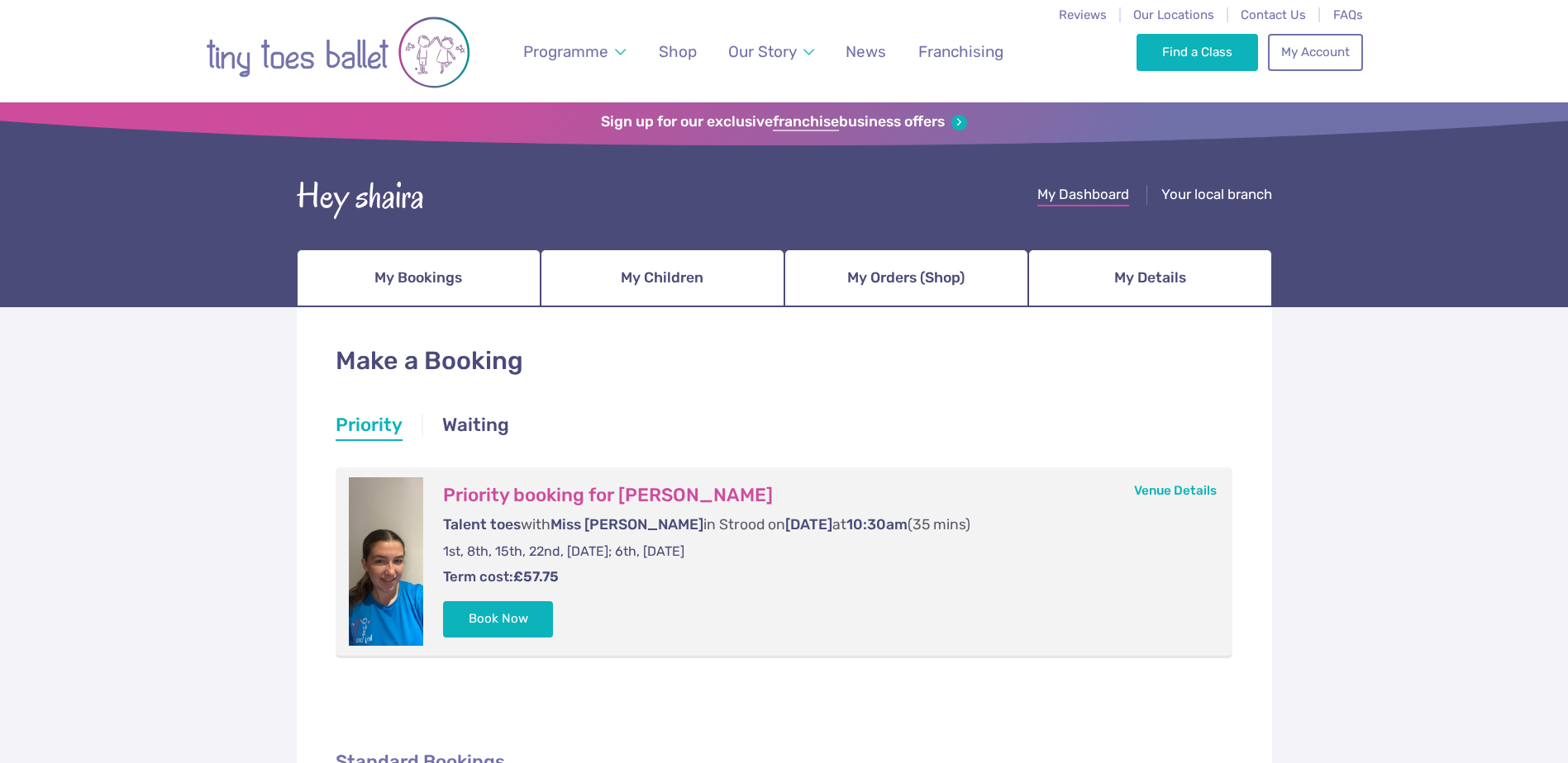
click at [1058, 199] on span "My Dashboard" at bounding box center [1084, 194] width 91 height 17
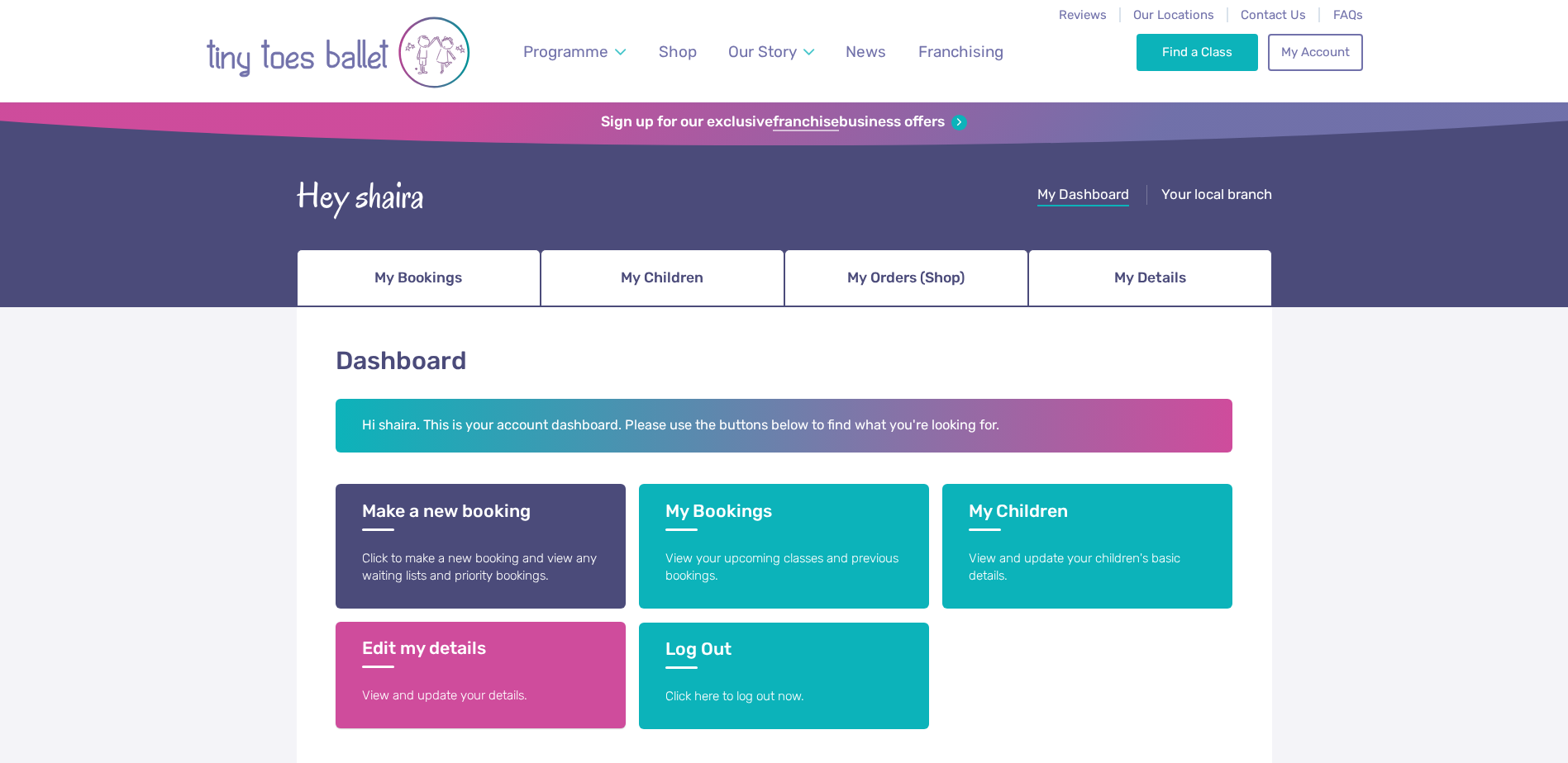
click at [522, 701] on p "View and update your details." at bounding box center [481, 696] width 237 height 18
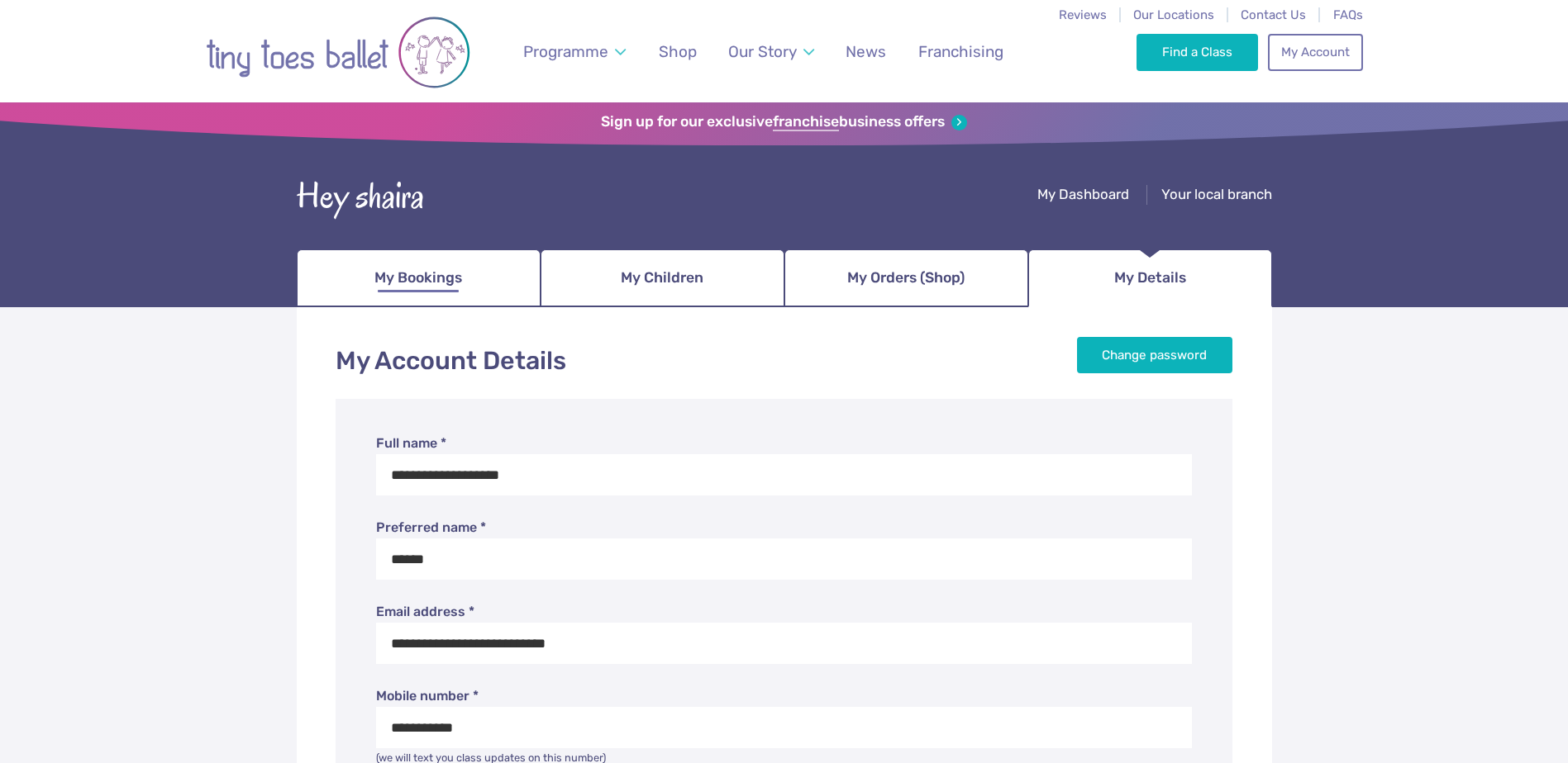
click at [442, 267] on span "My Bookings" at bounding box center [418, 278] width 88 height 29
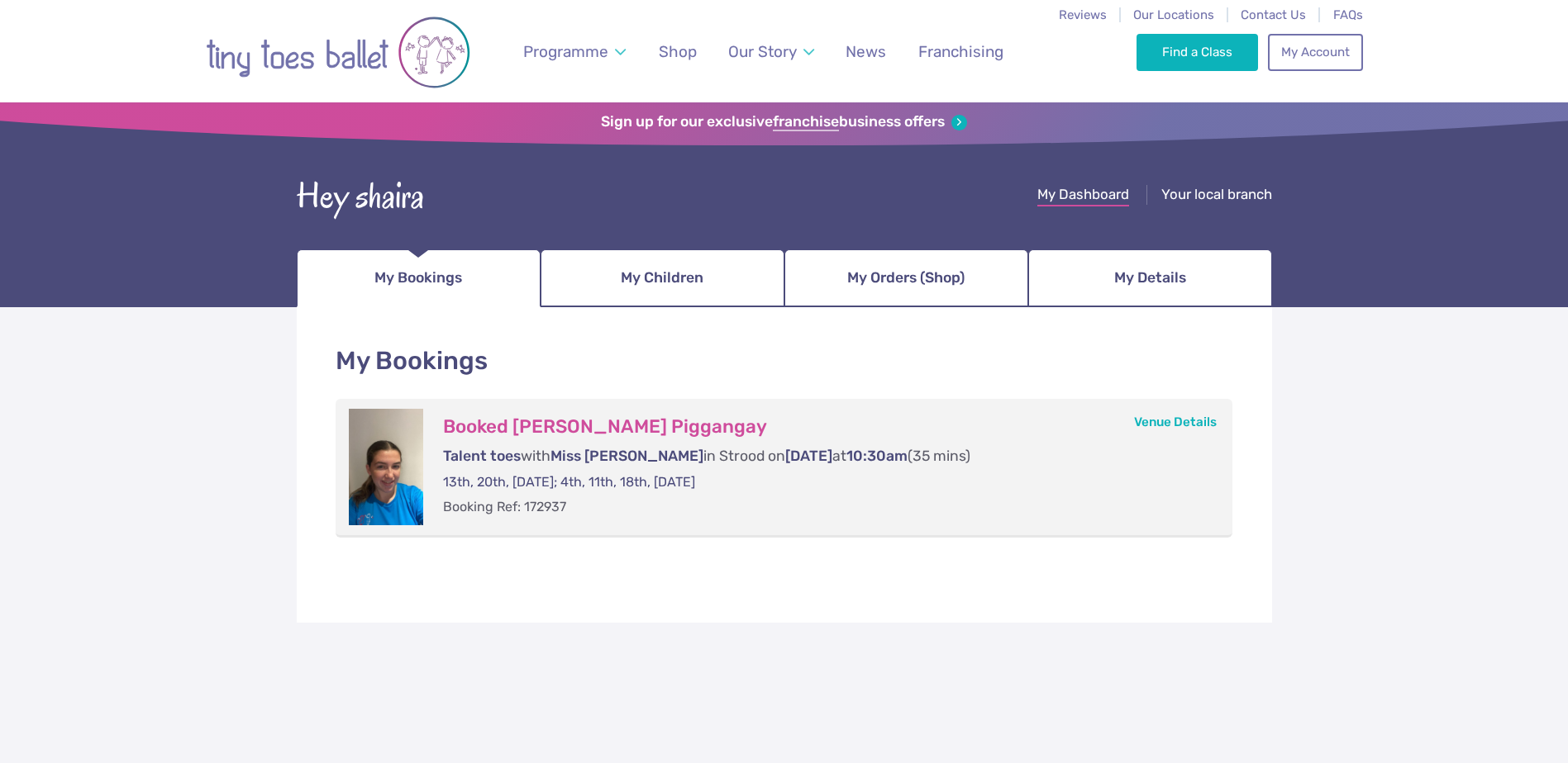
click at [1078, 191] on span "My Dashboard" at bounding box center [1084, 194] width 91 height 17
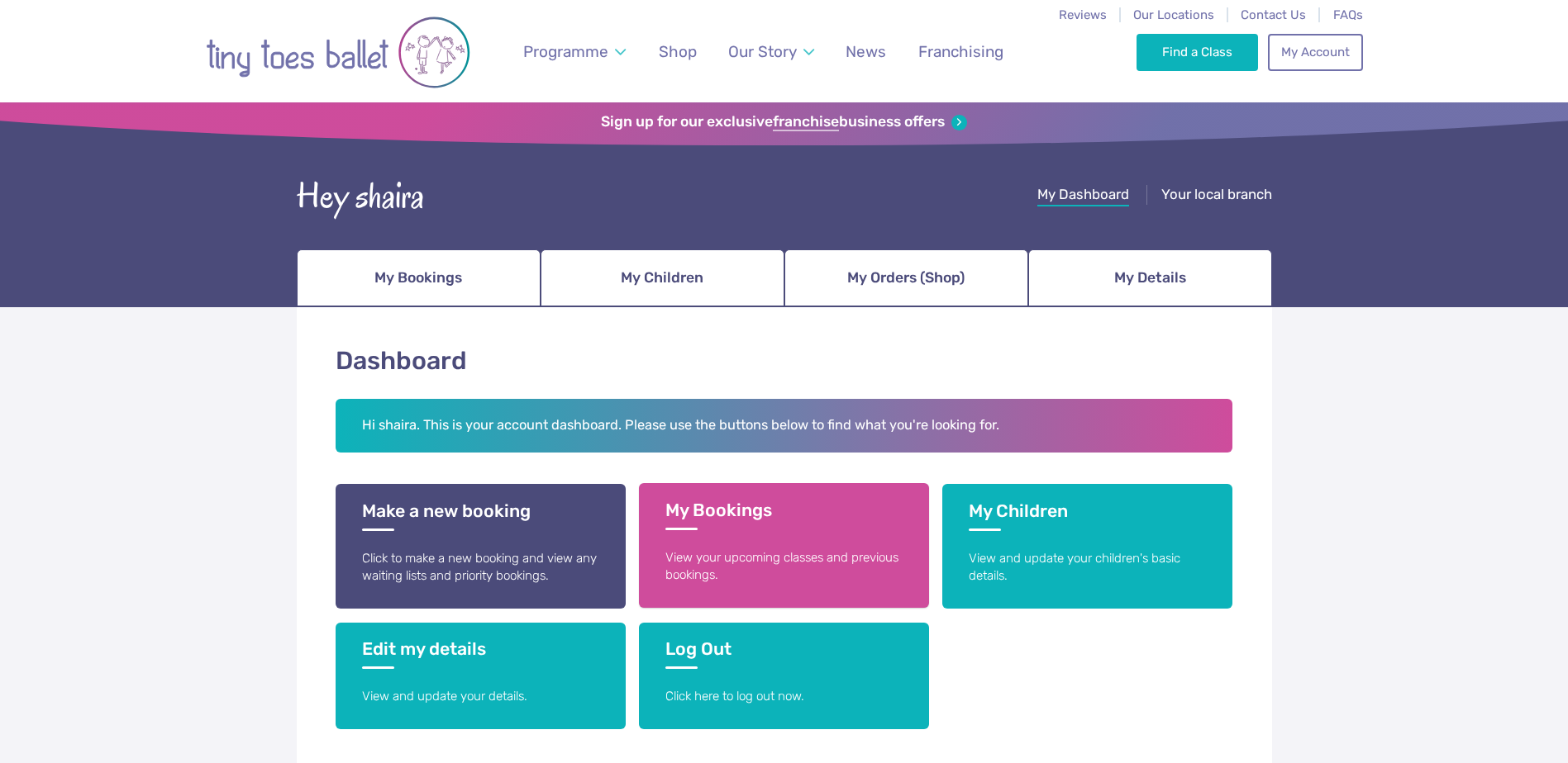
click at [840, 541] on link "My Bookings View your upcoming classes and previous bookings." at bounding box center [784, 546] width 290 height 125
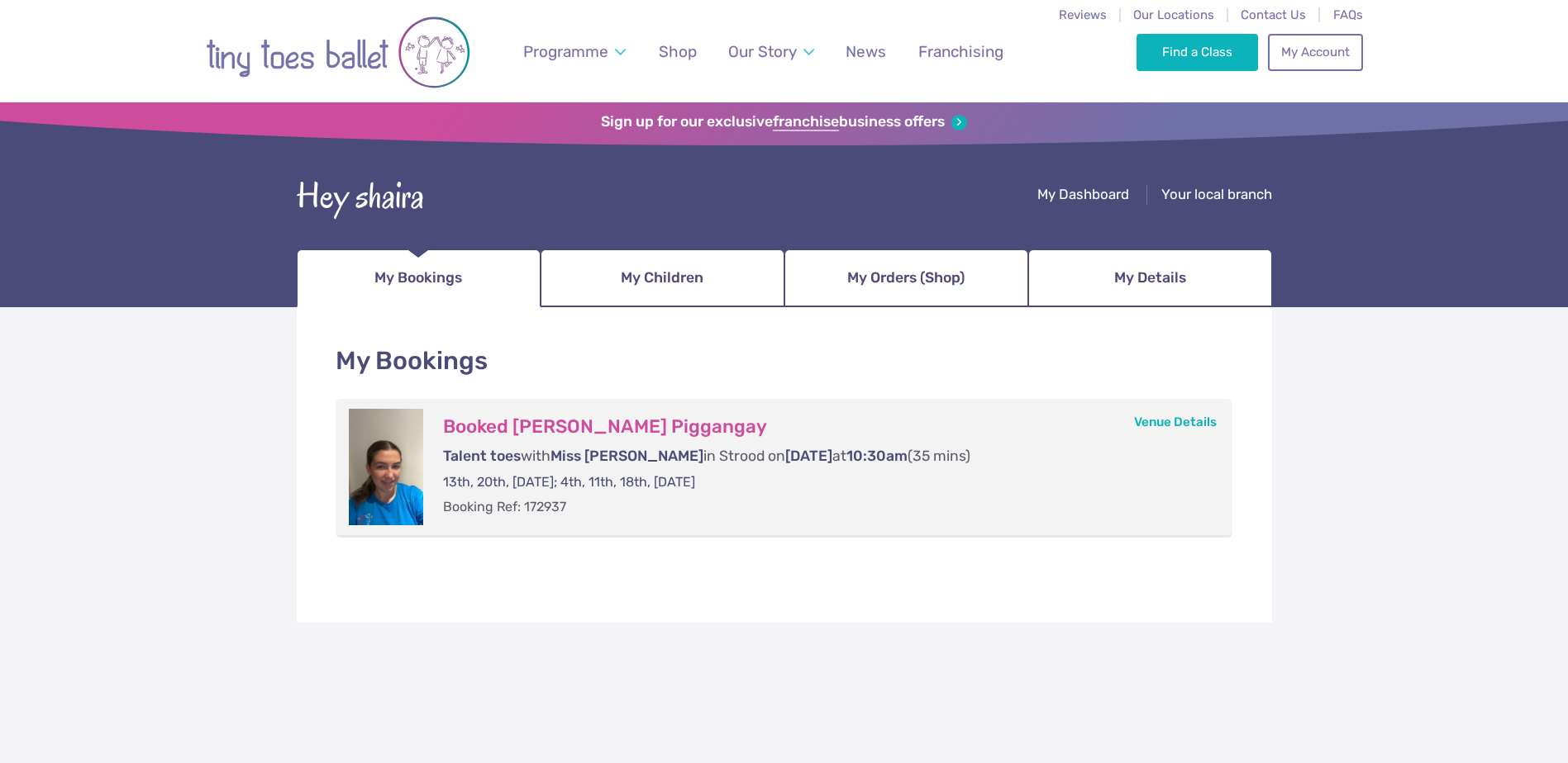
click at [1059, 688] on div "My Bookings Booked [PERSON_NAME] Talent toes with Miss [PERSON_NAME] in [GEOGRA…" at bounding box center [784, 536] width 1568 height 460
